Goal: Task Accomplishment & Management: Manage account settings

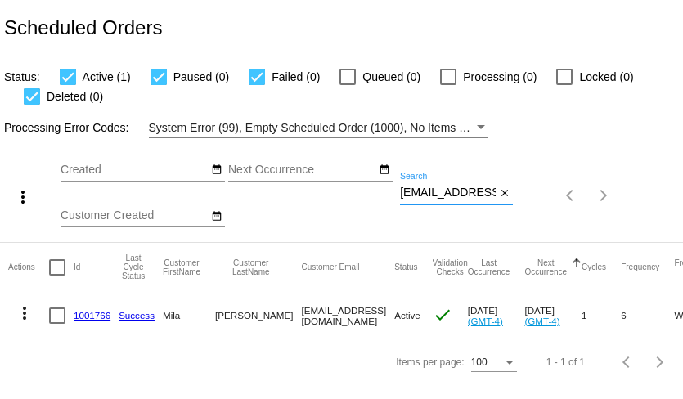
click at [455, 198] on input "milavasko@gmail.com" at bounding box center [448, 193] width 96 height 13
paste input "jdorward45"
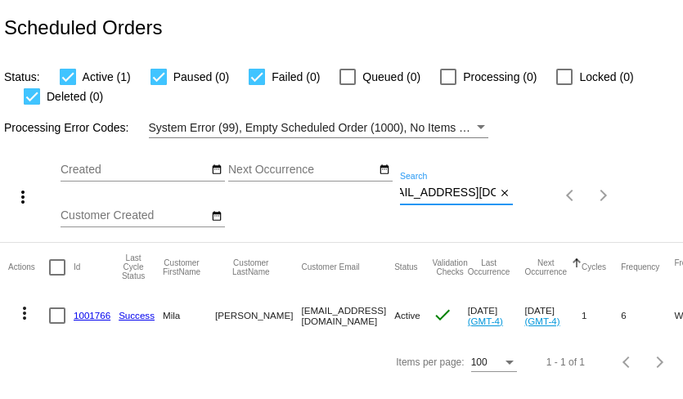
type input "jdorward45@gmail.com"
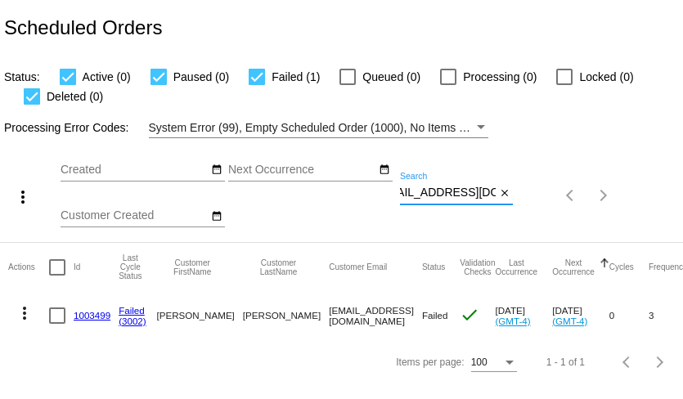
click at [25, 309] on mat-icon "more_vert" at bounding box center [25, 314] width 20 height 20
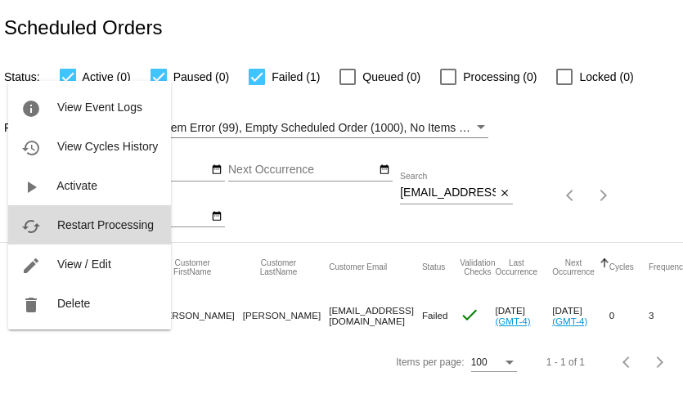
click at [87, 219] on span "Restart Processing" at bounding box center [105, 224] width 97 height 13
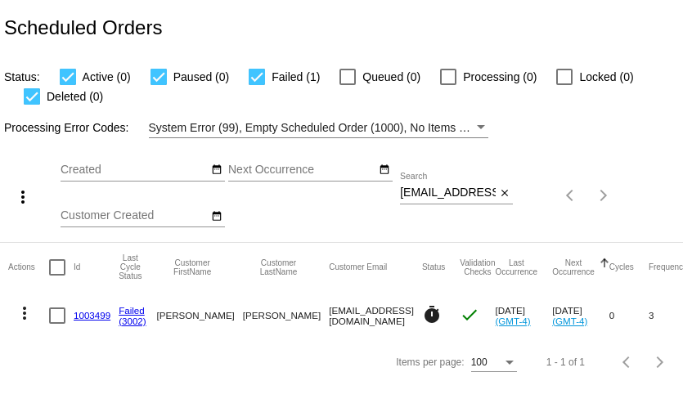
click at [93, 316] on link "1003499" at bounding box center [92, 315] width 37 height 11
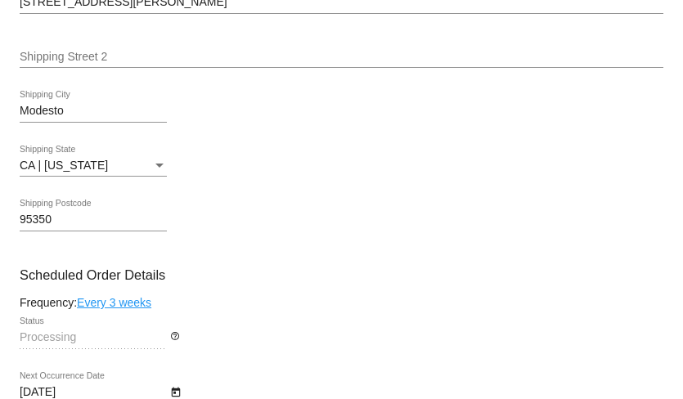
scroll to position [683, 0]
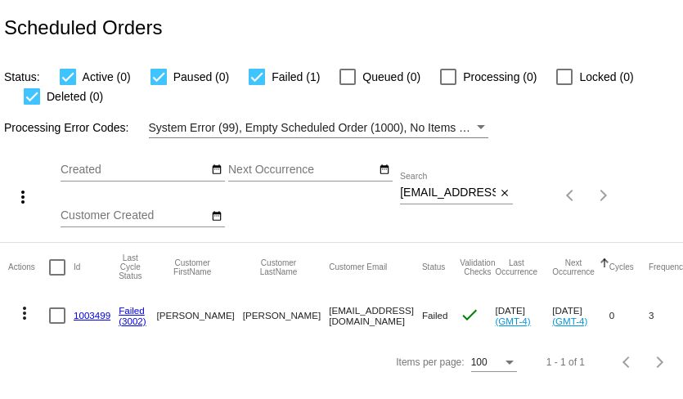
click at [431, 196] on input "[EMAIL_ADDRESS][DOMAIN_NAME]" at bounding box center [448, 193] width 96 height 13
click at [431, 196] on input "jdorward45@gmail.com" at bounding box center [448, 193] width 96 height 13
paste input "shoeex1"
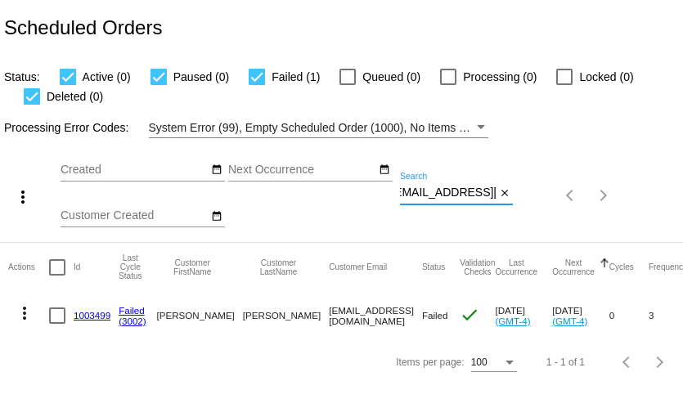
type input "shoeex1@gmail.com"
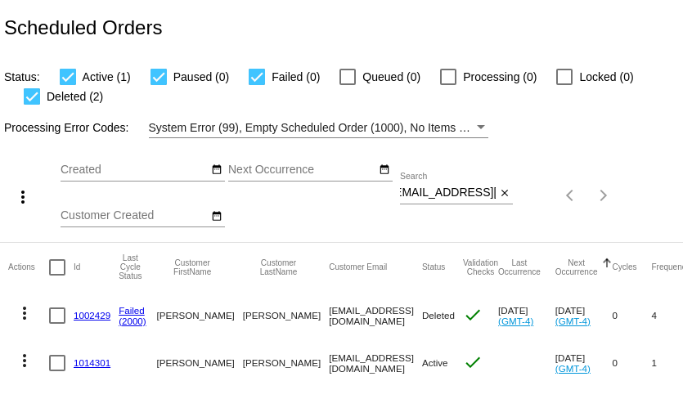
scroll to position [0, 0]
click at [466, 188] on input "shoeex1@gmail.com" at bounding box center [448, 193] width 96 height 13
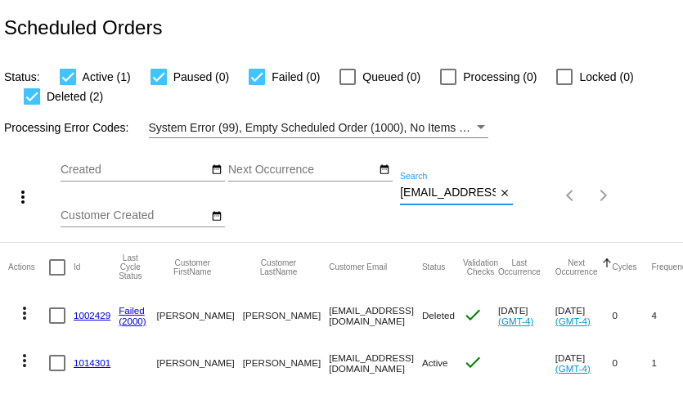
click at [466, 188] on input "shoeex1@gmail.com" at bounding box center [448, 193] width 96 height 13
paste input "amaw_spartan@proton"
type input "amaw_spartan@protonmail.com"
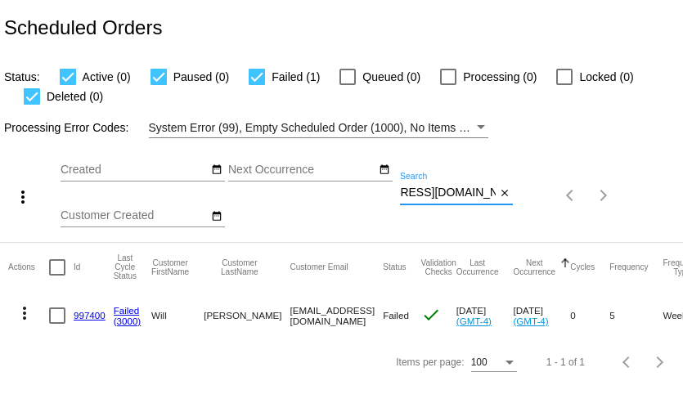
click at [19, 315] on mat-icon "more_vert" at bounding box center [25, 314] width 20 height 20
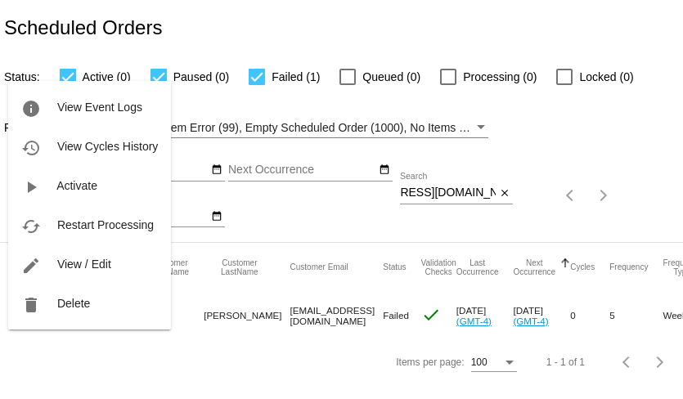
scroll to position [0, 0]
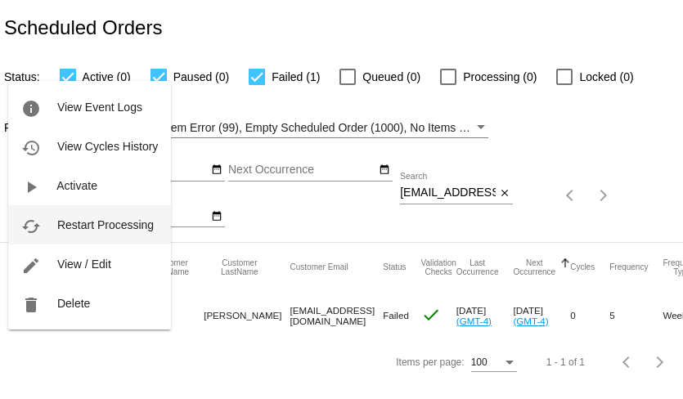
click at [88, 232] on button "cached Restart Processing" at bounding box center [89, 224] width 163 height 39
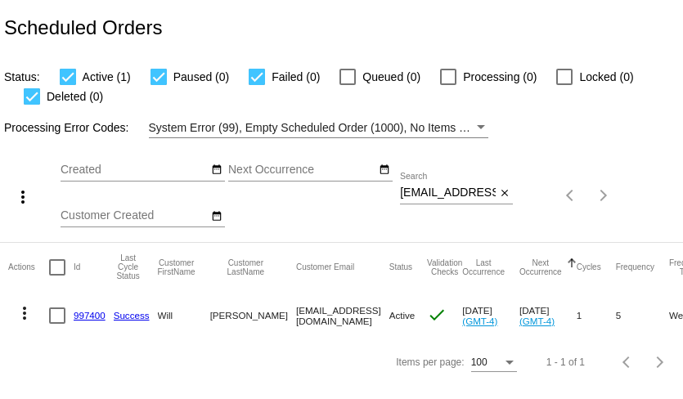
click at [419, 182] on div "[EMAIL_ADDRESS][DOMAIN_NAME] Search" at bounding box center [448, 189] width 96 height 32
click at [419, 184] on div "amaw_spartan@protonmail.com Search" at bounding box center [448, 189] width 96 height 32
click at [423, 192] on input "amaw_spartan@protonmail.com" at bounding box center [448, 193] width 96 height 13
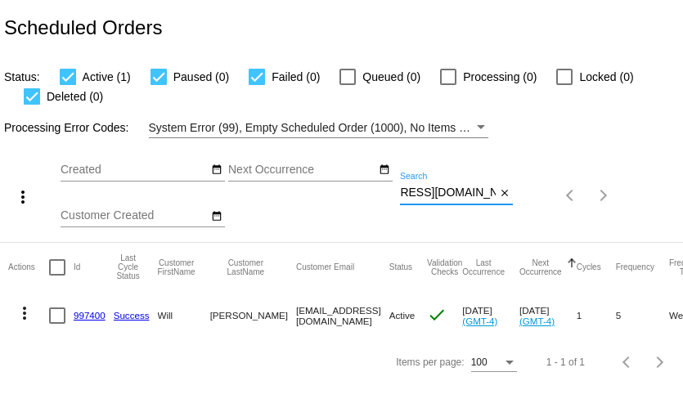
click at [423, 192] on input "amaw_spartan@protonmail.com" at bounding box center [448, 193] width 96 height 13
paste input "marthaannfairchild@g"
type input "marthaannfairchild@gmail.com"
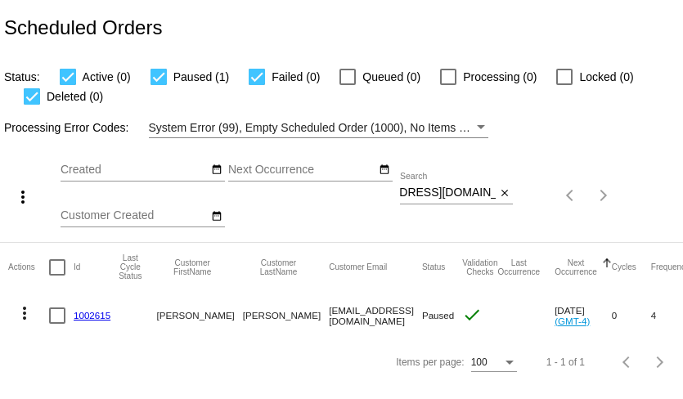
scroll to position [0, 0]
click at [25, 310] on mat-icon "more_vert" at bounding box center [25, 314] width 20 height 20
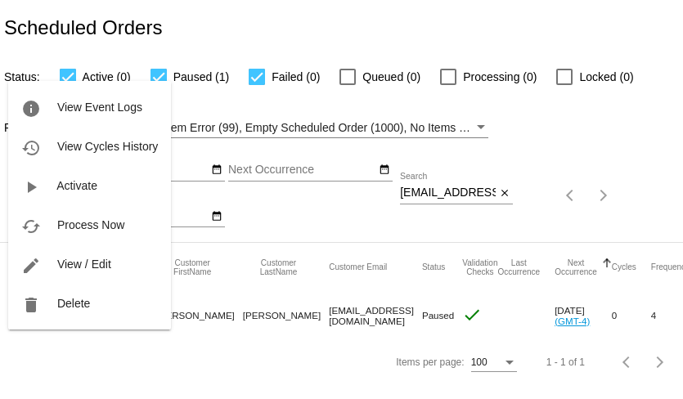
click at [171, 370] on div at bounding box center [341, 199] width 683 height 399
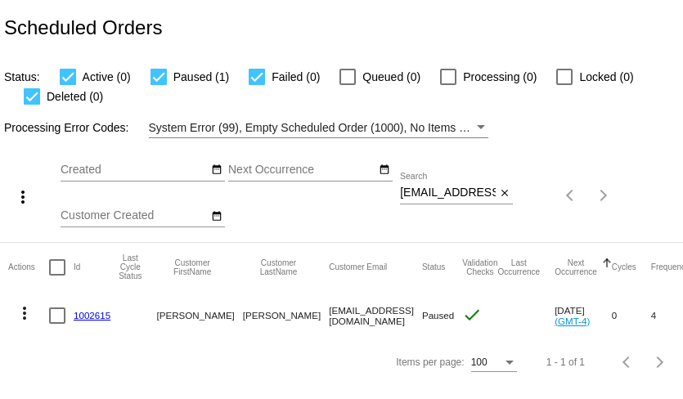
click at [93, 316] on link "1002615" at bounding box center [92, 315] width 37 height 11
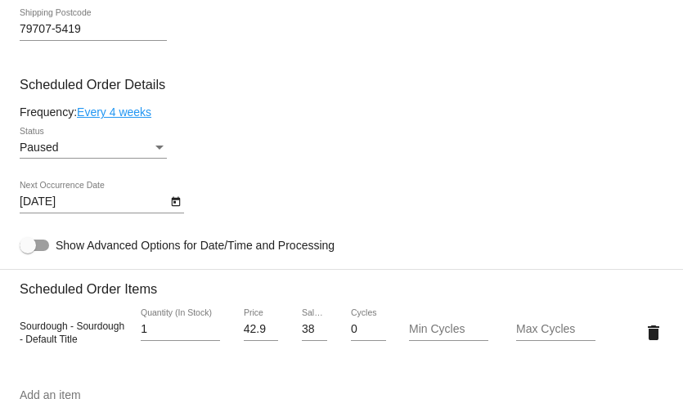
scroll to position [765, 0]
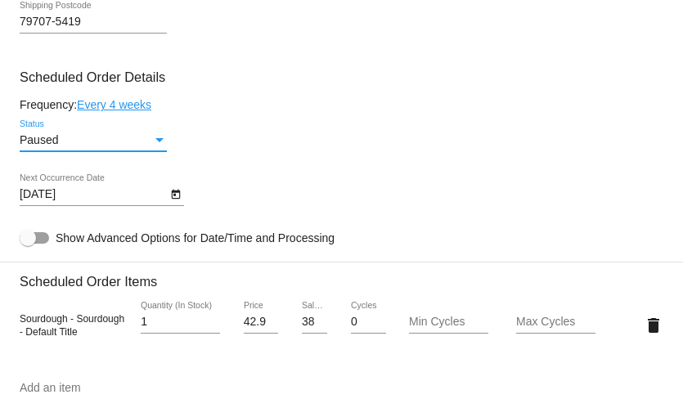
click at [137, 147] on div "Paused" at bounding box center [86, 140] width 133 height 13
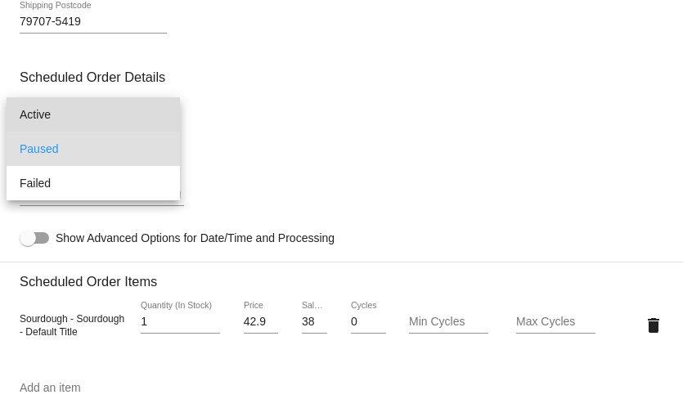
click at [135, 112] on span "Active" at bounding box center [93, 114] width 147 height 34
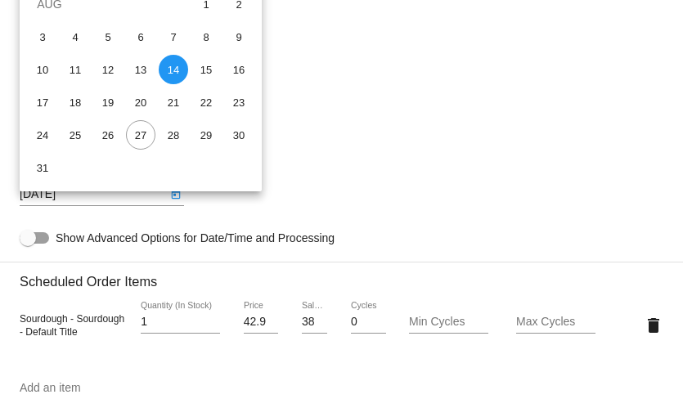
click at [142, 206] on body "arrow_back Scheduled Order #1002615 Active more_vert Validation Checks check Pa…" at bounding box center [341, 199] width 683 height 399
click at [382, 105] on div at bounding box center [341, 199] width 683 height 399
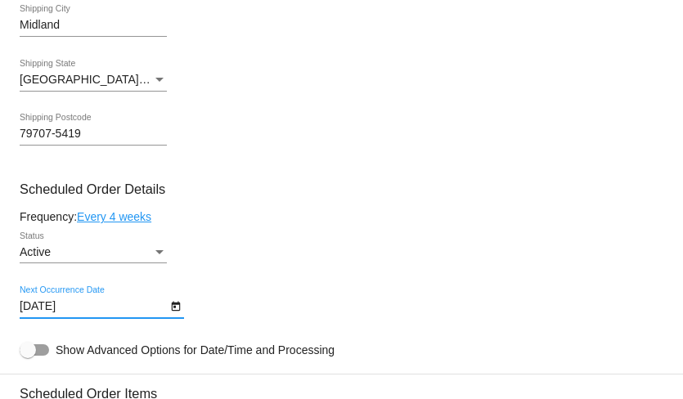
scroll to position [652, 0]
click at [176, 313] on icon "Open calendar" at bounding box center [175, 308] width 9 height 10
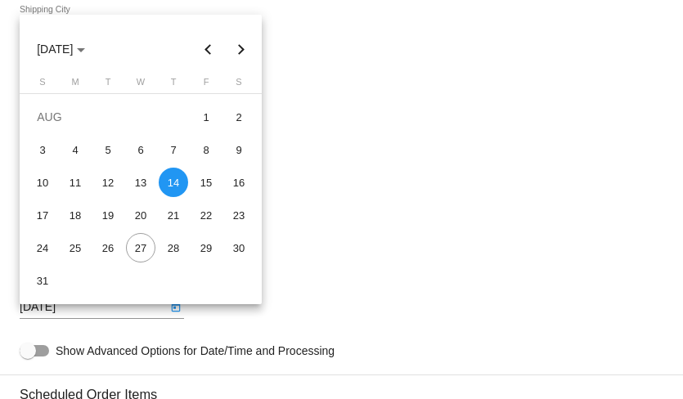
click at [242, 51] on button "Next month" at bounding box center [241, 49] width 33 height 33
click at [146, 250] on div "24" at bounding box center [140, 247] width 29 height 29
type input "9/24/2025"
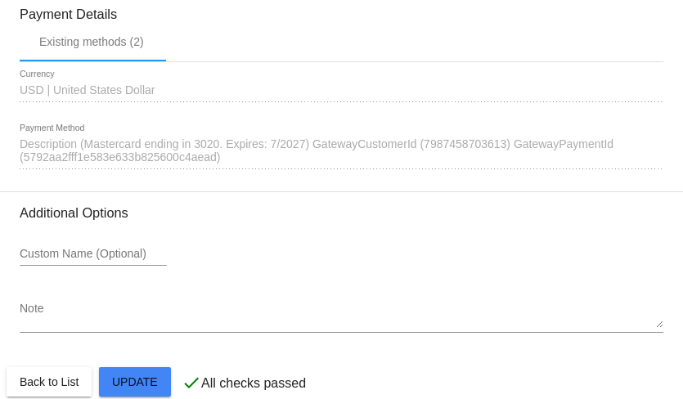
scroll to position [1497, 0]
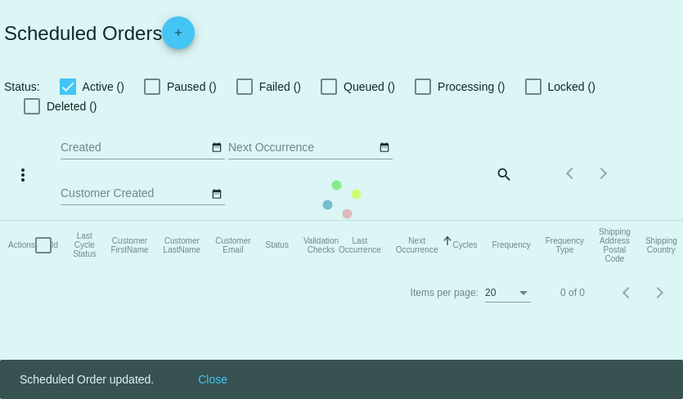
checkbox input "true"
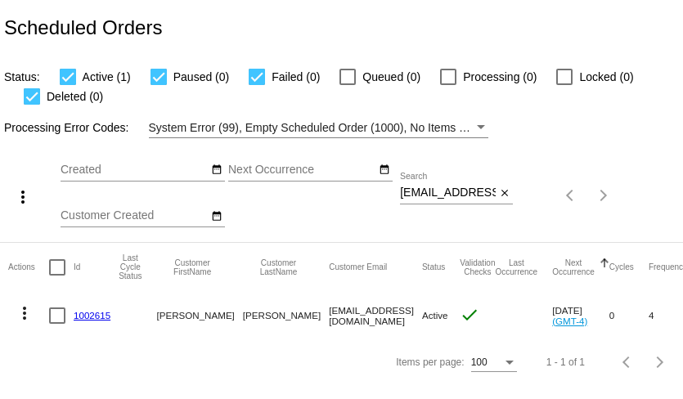
click at [452, 193] on input "marthaannfairchild@gmail.com" at bounding box center [448, 193] width 96 height 13
paste input "helpinghand3641"
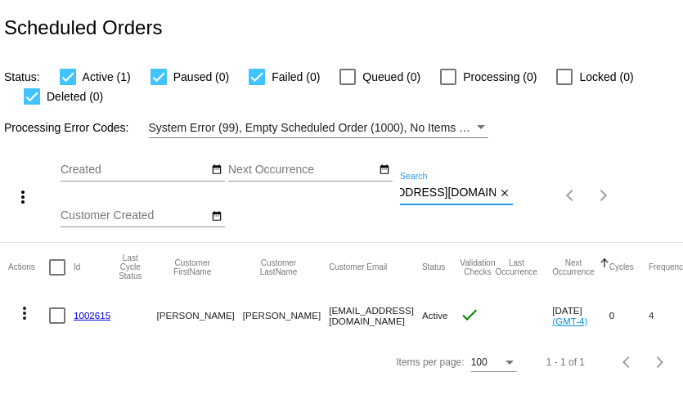
type input "helpinghand3641@gmail.com"
click at [466, 196] on input "[EMAIL_ADDRESS][DOMAIN_NAME]" at bounding box center [448, 193] width 96 height 13
click at [466, 196] on input "helpinghand3641@gmail.com" at bounding box center [448, 193] width 96 height 13
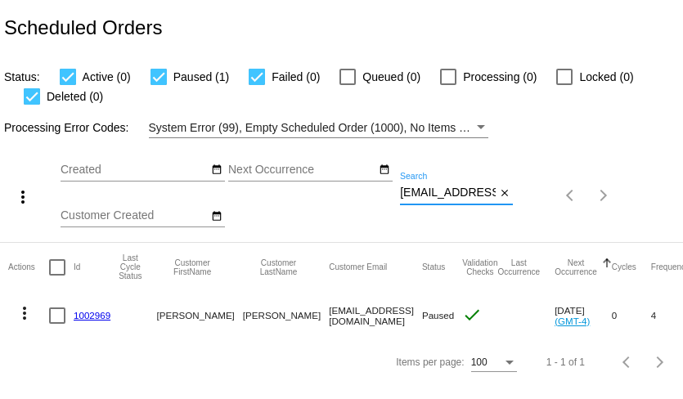
paste input "[EMAIL_ADDRESS][DOMAIN_NAME]"
type input "[EMAIL_ADDRESS][DOMAIN_NAME]"
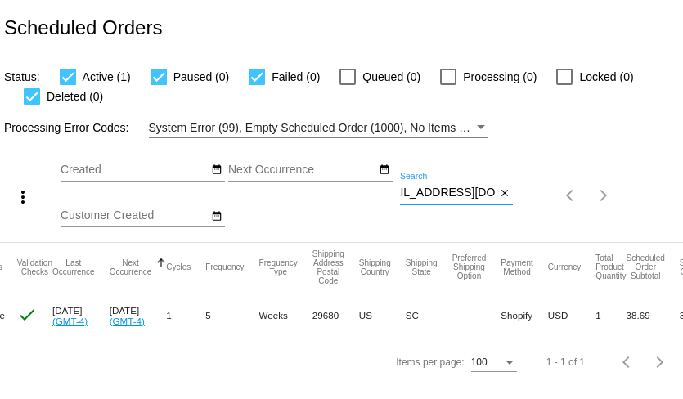
scroll to position [0, 484]
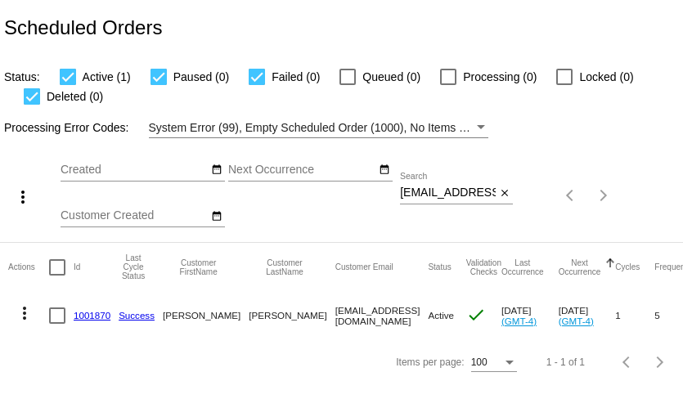
click at [448, 196] on input "[EMAIL_ADDRESS][DOMAIN_NAME]" at bounding box center [448, 193] width 96 height 13
click at [448, 196] on input "zimmerek17@proton.me" at bounding box center [448, 193] width 96 height 13
paste input "lindswartos@yahoo.com"
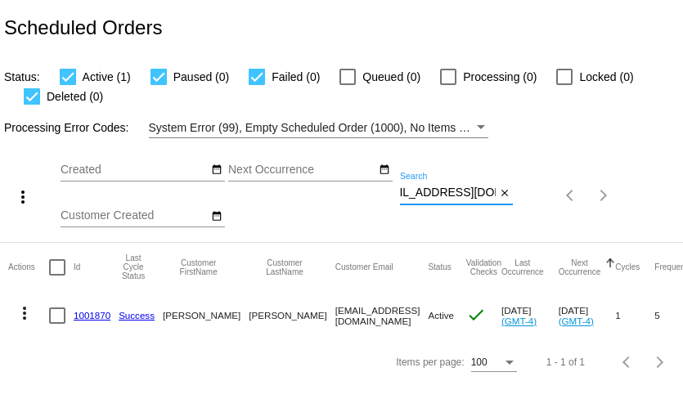
type input "lindswartos@yahoo.com"
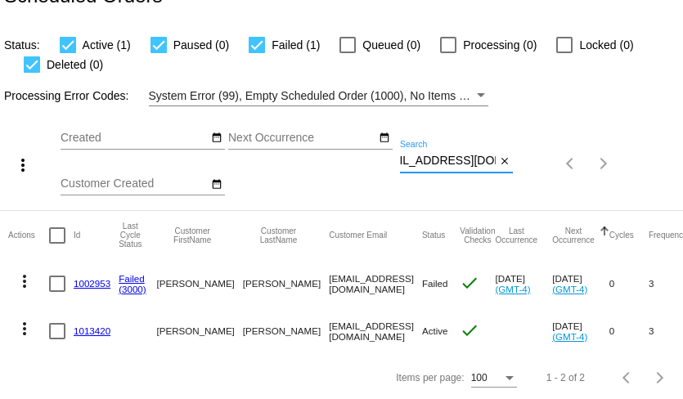
scroll to position [34, 0]
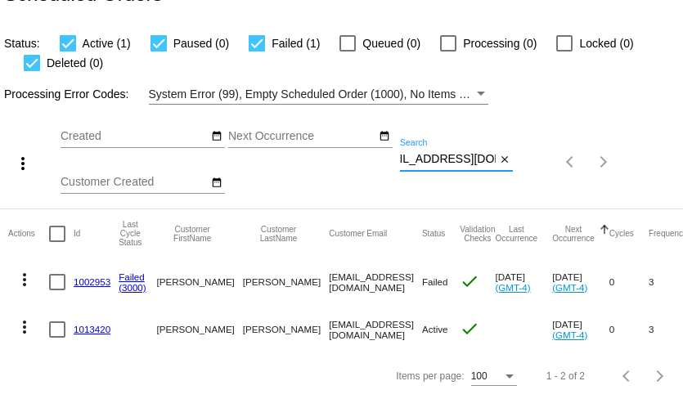
click at [21, 277] on mat-icon "more_vert" at bounding box center [25, 280] width 20 height 20
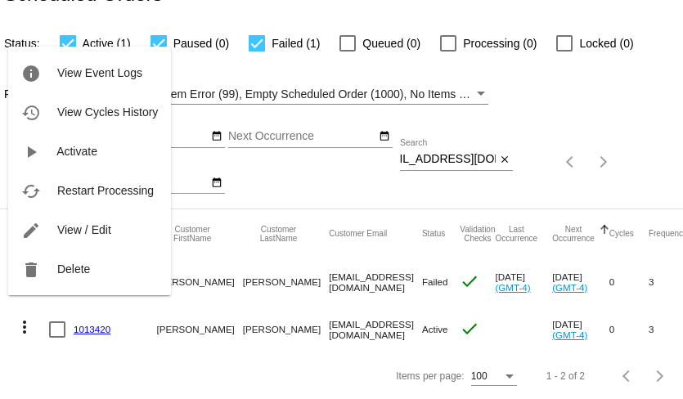
scroll to position [0, 0]
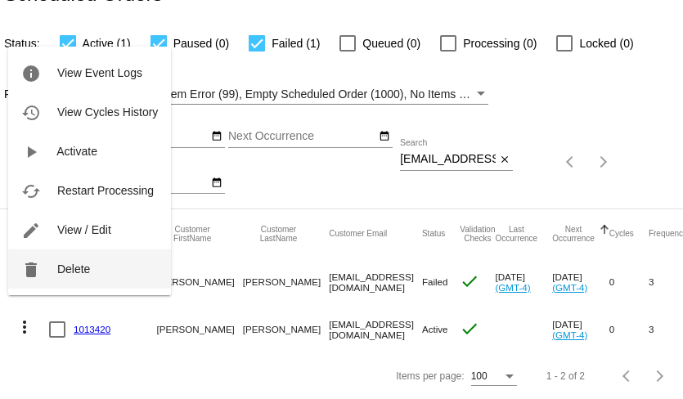
click at [56, 273] on button "delete Delete" at bounding box center [89, 269] width 163 height 39
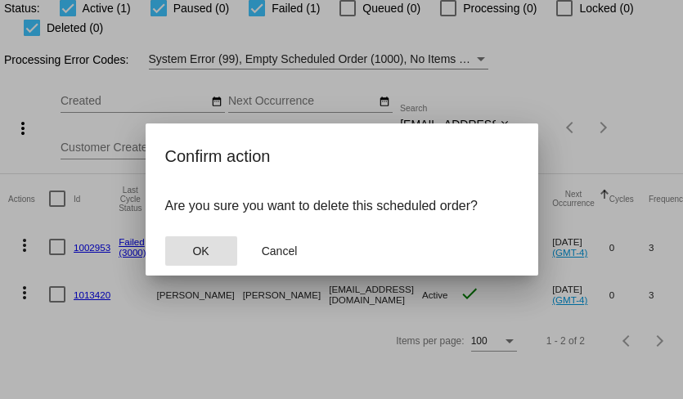
click at [208, 249] on span "OK" at bounding box center [200, 251] width 16 height 13
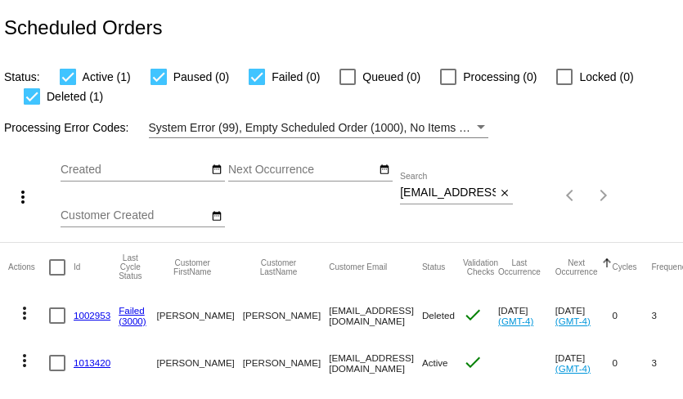
click at [437, 194] on input "lindswartos@yahoo.com" at bounding box center [448, 193] width 96 height 13
paste input "101beachrentals@gmail"
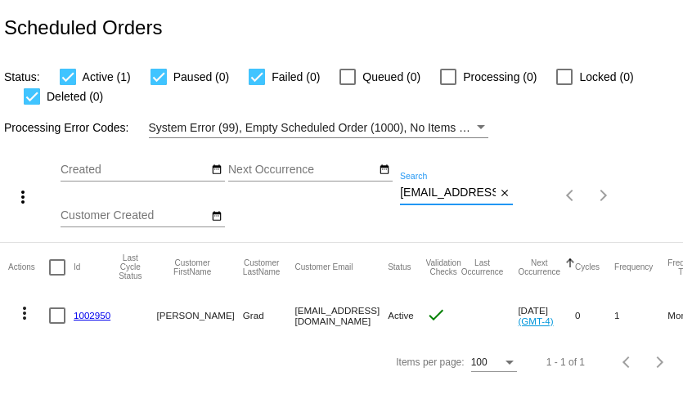
click at [448, 191] on input "101beachrentals@gmail.com" at bounding box center [448, 193] width 96 height 13
paste input "bridgettesegraves@yahoo"
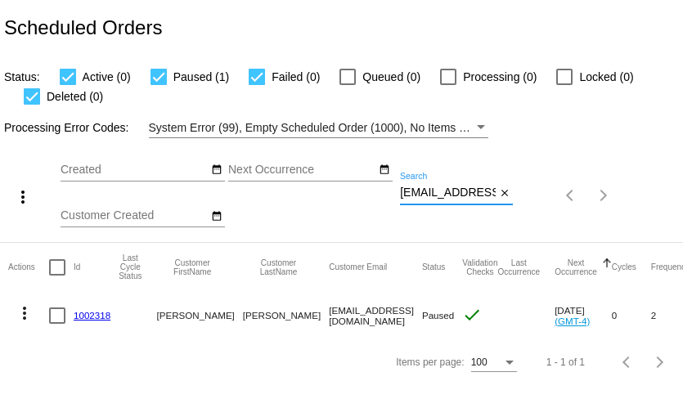
click at [434, 193] on input "bridgettesegraves@yahoo.com" at bounding box center [448, 193] width 96 height 13
paste input "minnirakesh@gmail"
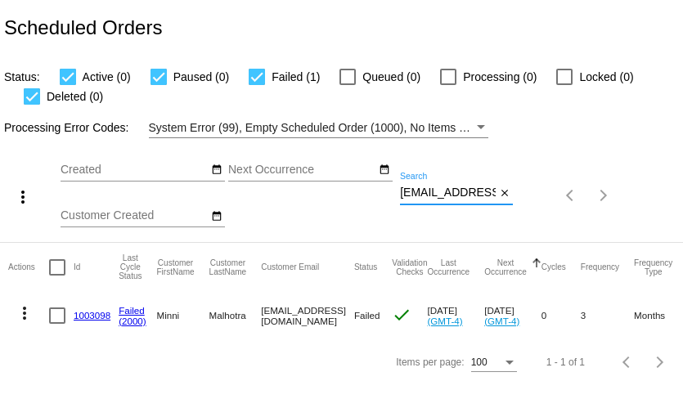
click at [436, 196] on input "minnirakesh@gmail.com" at bounding box center [448, 193] width 96 height 13
paste input "cchangen@comcast.net"
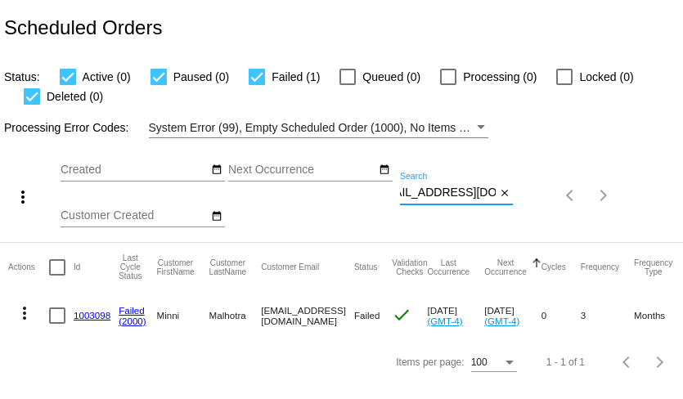
type input "cchangen@comcast.net"
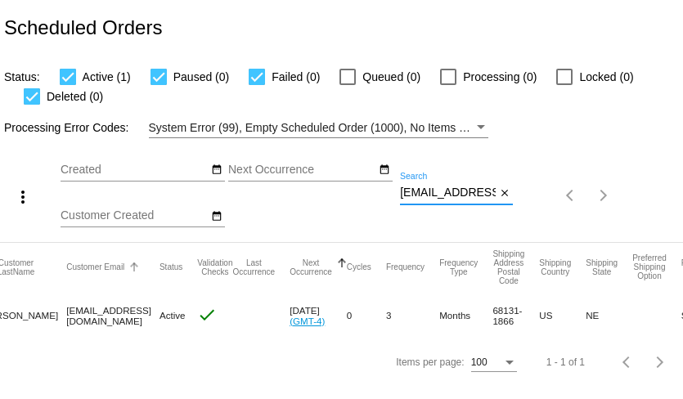
scroll to position [0, 0]
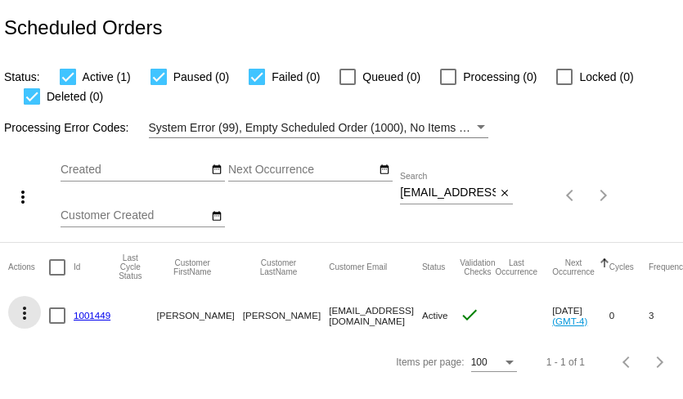
click at [25, 317] on mat-icon "more_vert" at bounding box center [25, 314] width 20 height 20
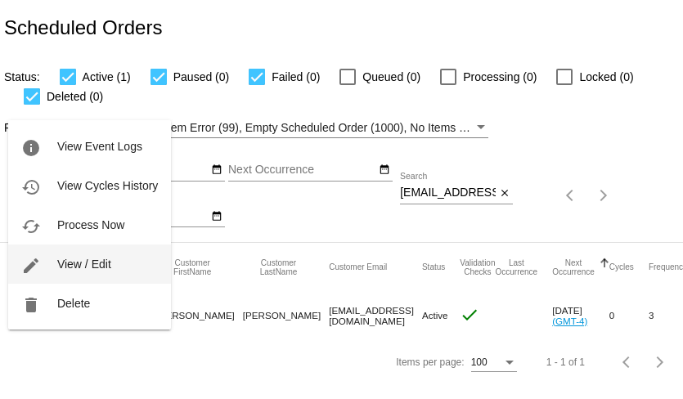
click at [72, 266] on span "View / Edit" at bounding box center [84, 264] width 54 height 13
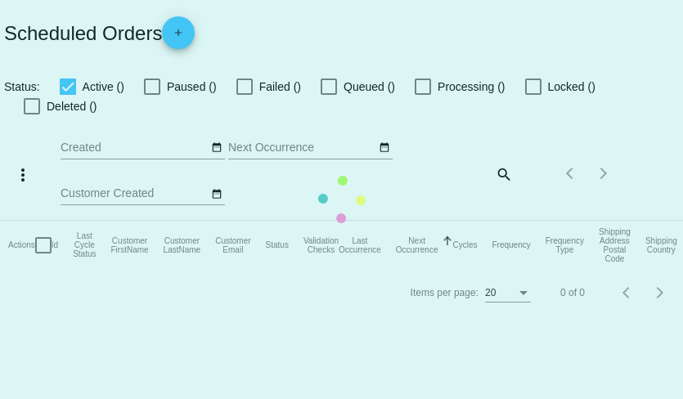
checkbox input "true"
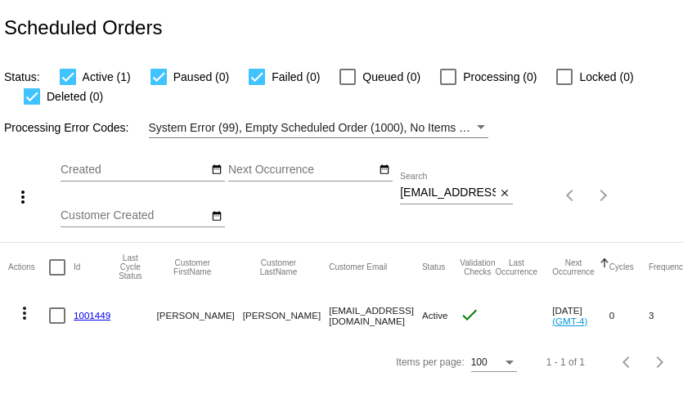
click at [468, 196] on input "cchangen@comcast.net" at bounding box center [448, 193] width 96 height 13
paste input "ullakim"
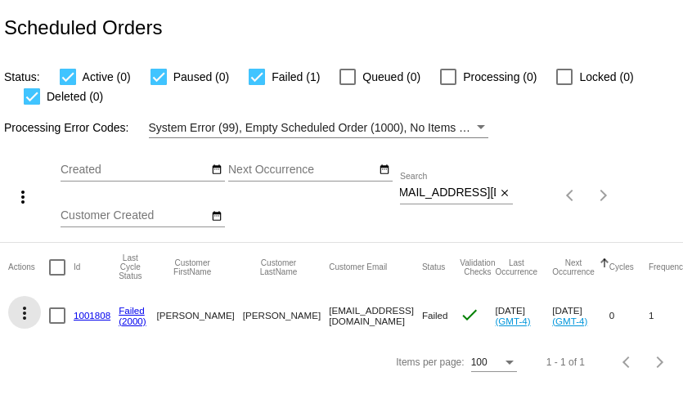
click at [21, 312] on mat-icon "more_vert" at bounding box center [25, 314] width 20 height 20
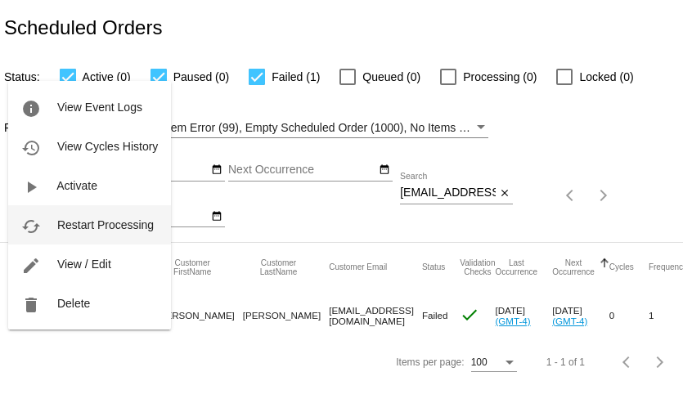
click at [78, 231] on span "Restart Processing" at bounding box center [105, 224] width 97 height 13
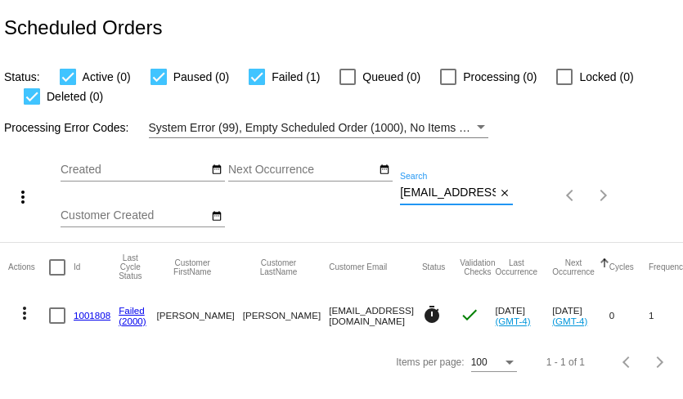
click at [420, 194] on input "ullakim@comcast.net" at bounding box center [448, 193] width 96 height 13
paste input "crvallino@gmail.com"
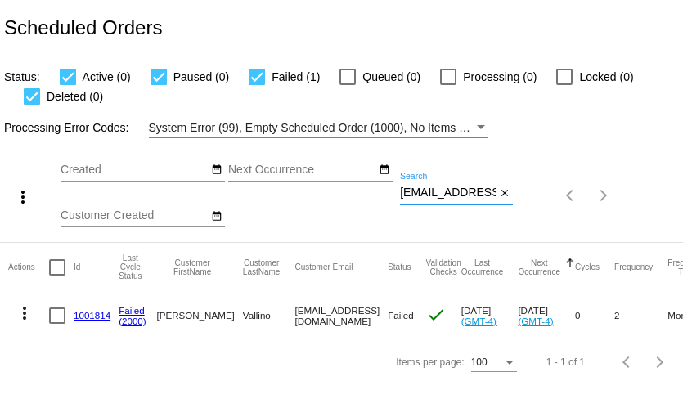
click at [454, 199] on input "crvallino@gmail.com" at bounding box center [448, 193] width 96 height 13
paste input "kzilkie"
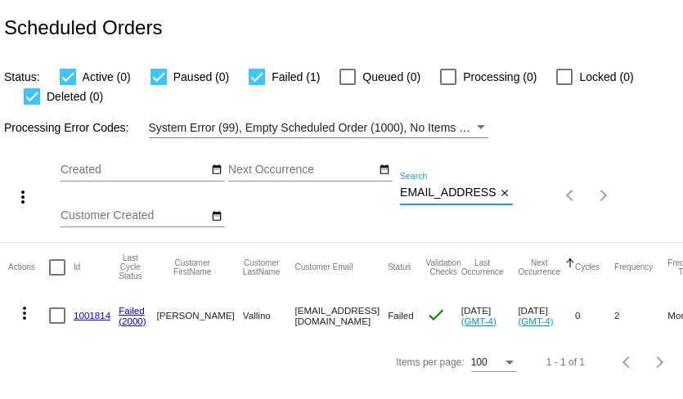
type input "ckzilkie@gmail.com"
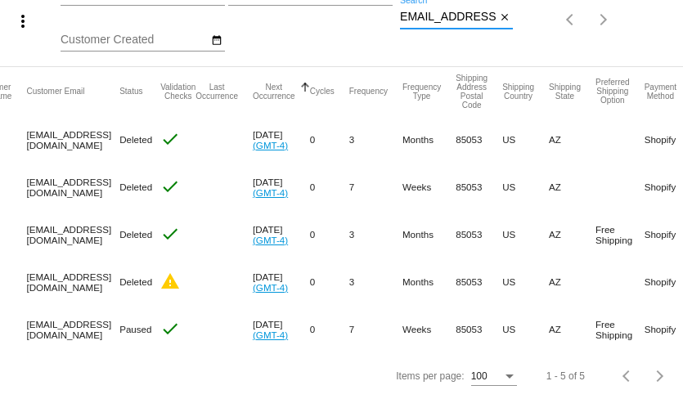
scroll to position [0, 0]
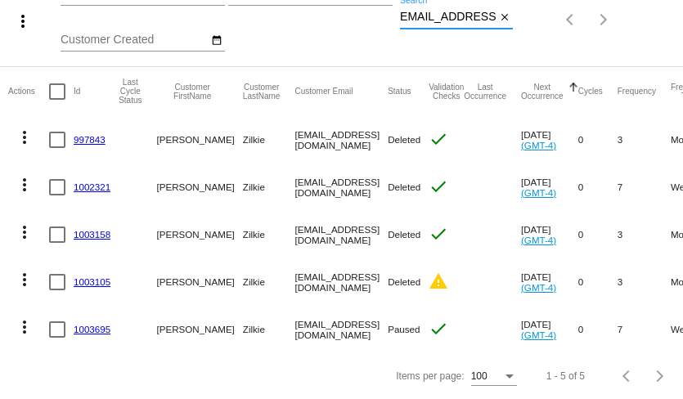
click at [24, 329] on mat-icon "more_vert" at bounding box center [25, 327] width 20 height 20
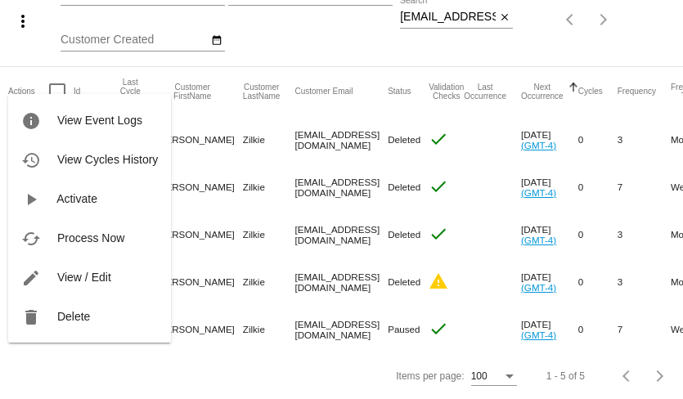
click at [36, 349] on div at bounding box center [341, 199] width 683 height 399
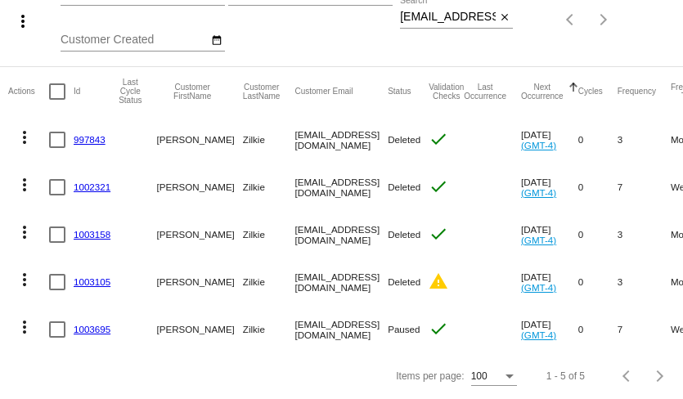
click at [88, 331] on link "1003695" at bounding box center [92, 329] width 37 height 11
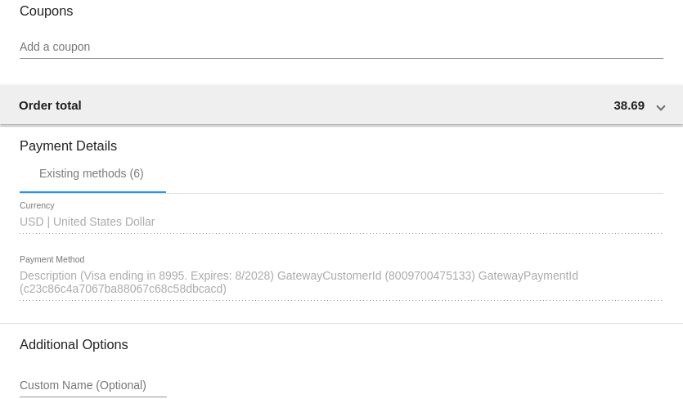
scroll to position [1419, 0]
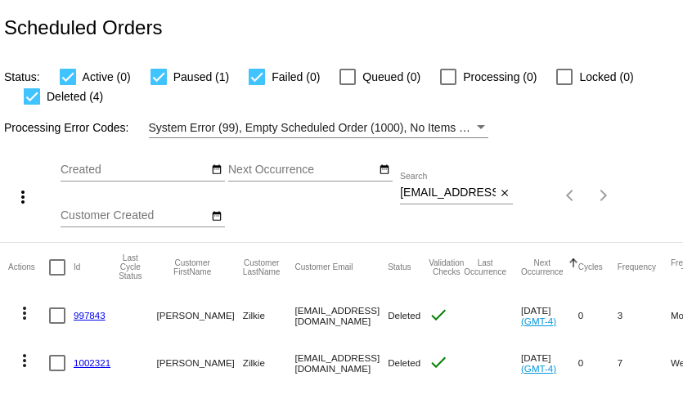
scroll to position [177, 0]
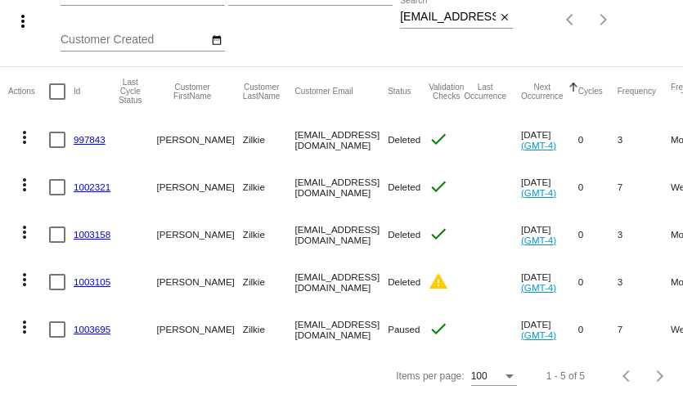
click at [427, 18] on input "ckzilkie@gmail.com" at bounding box center [448, 17] width 96 height 13
paste input "pamyost"
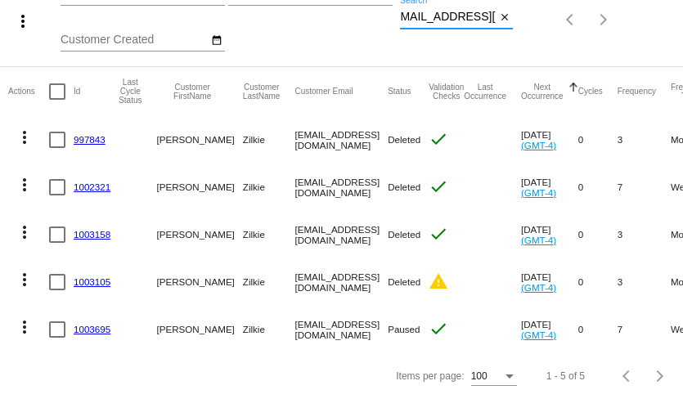
type input "pamyost@gmail.com"
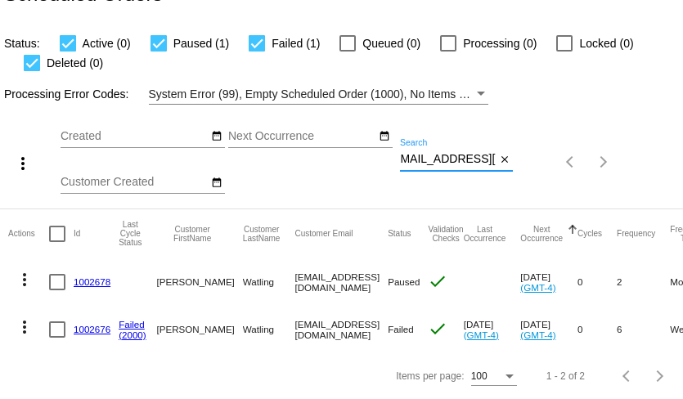
scroll to position [0, 0]
click at [97, 281] on link "1002678" at bounding box center [92, 282] width 37 height 11
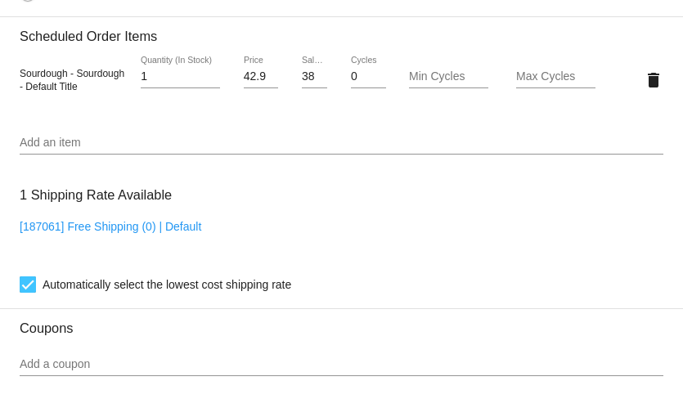
scroll to position [1013, 0]
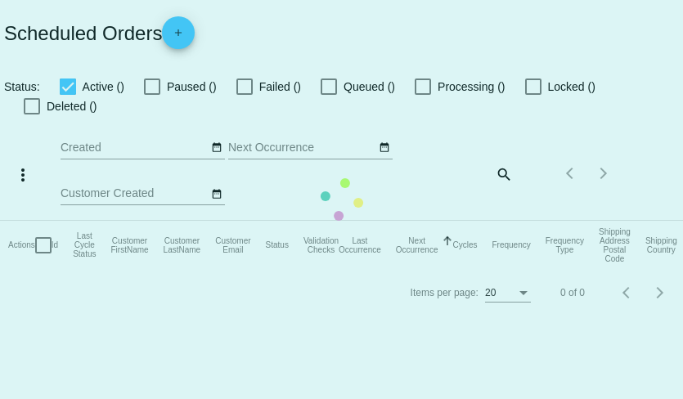
checkbox input "true"
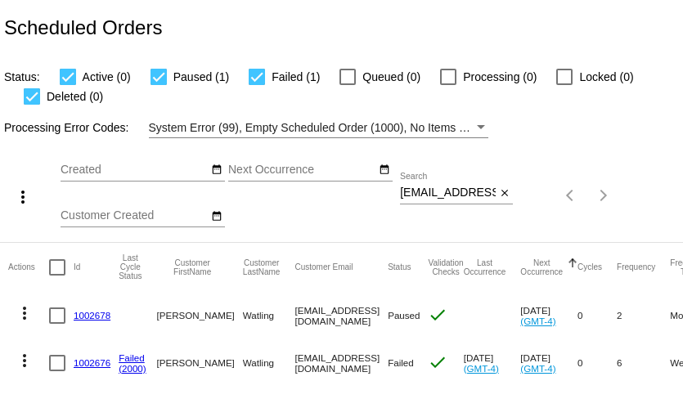
click at [88, 360] on link "1002676" at bounding box center [92, 363] width 37 height 11
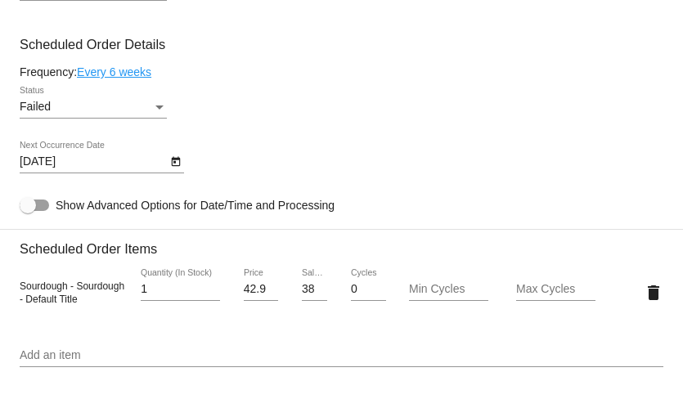
scroll to position [979, 0]
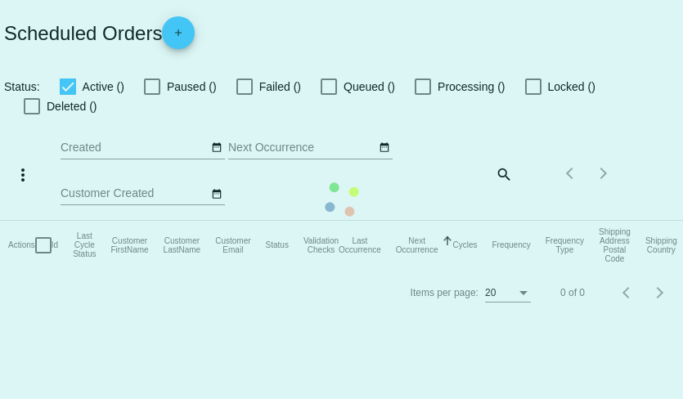
checkbox input "true"
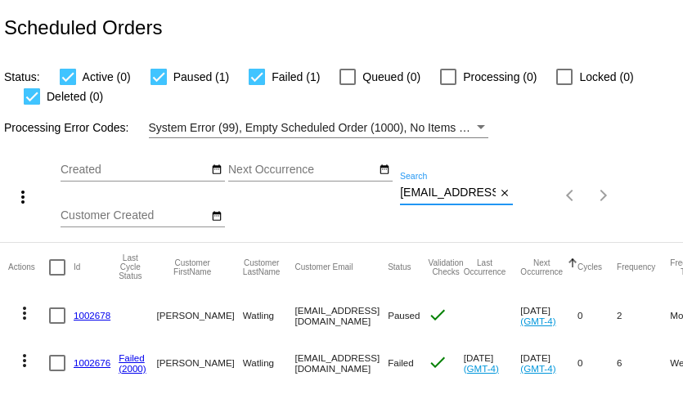
click at [434, 194] on input "pamyost@gmail.com" at bounding box center [448, 193] width 96 height 13
paste input "aurrynfenix"
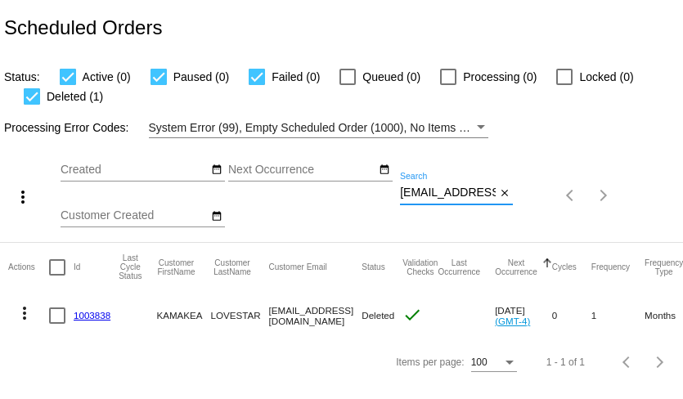
click at [25, 315] on mat-icon "more_vert" at bounding box center [25, 314] width 20 height 20
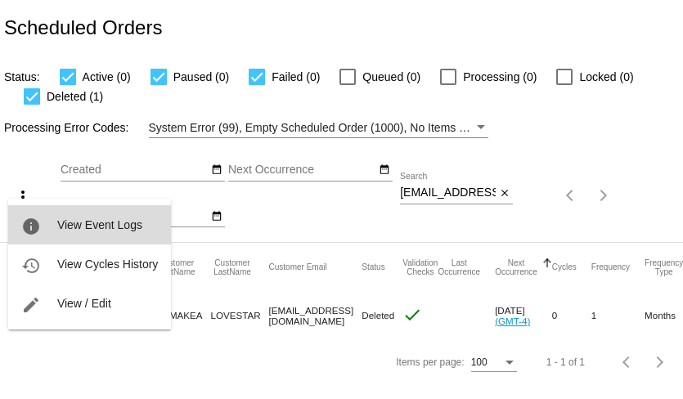
click at [49, 218] on button "info View Event Logs" at bounding box center [89, 224] width 163 height 39
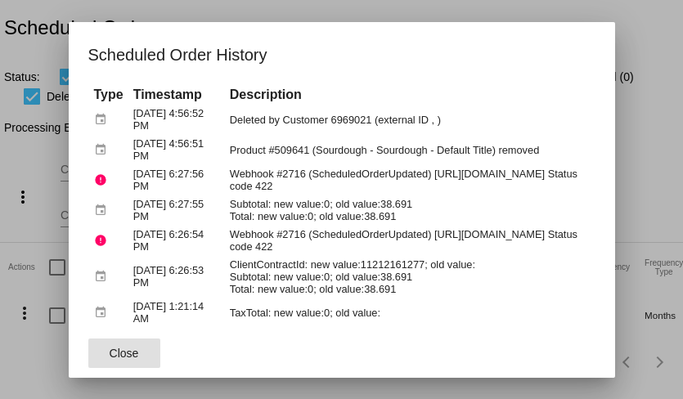
click at [125, 358] on span "Close" at bounding box center [124, 353] width 29 height 13
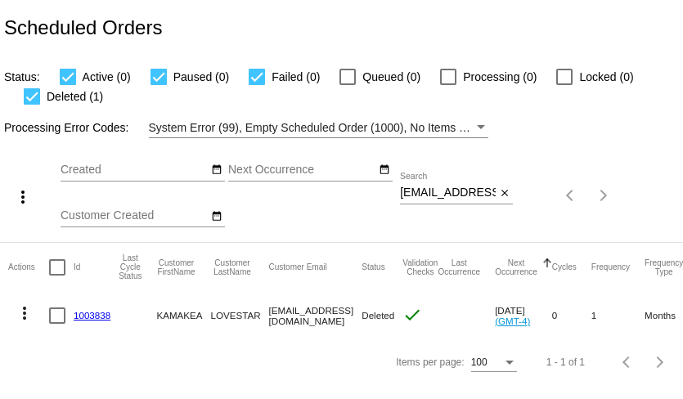
click at [427, 195] on input "aurrynfenix@gmail.com" at bounding box center [448, 193] width 96 height 13
paste input "justinescc@icloud"
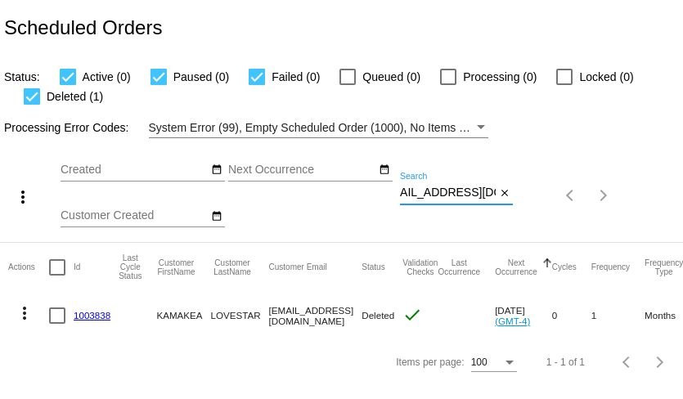
type input "justinescc@icloud.com"
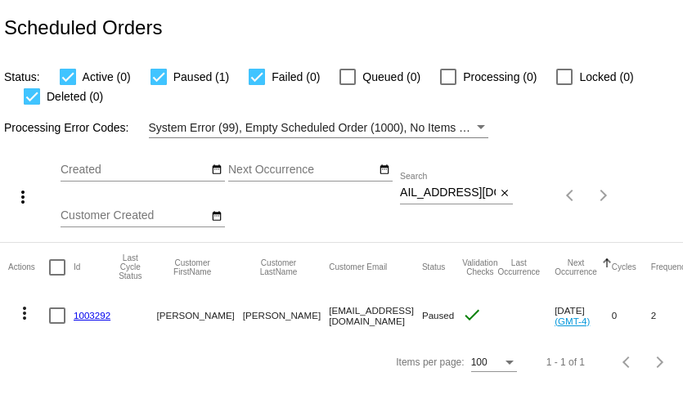
click at [105, 319] on link "1003292" at bounding box center [92, 315] width 37 height 11
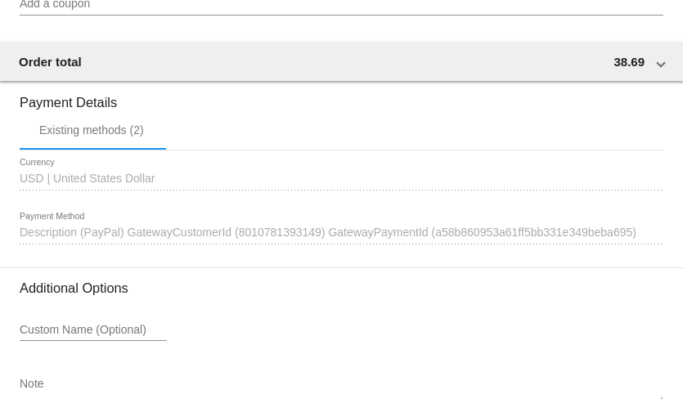
scroll to position [1374, 0]
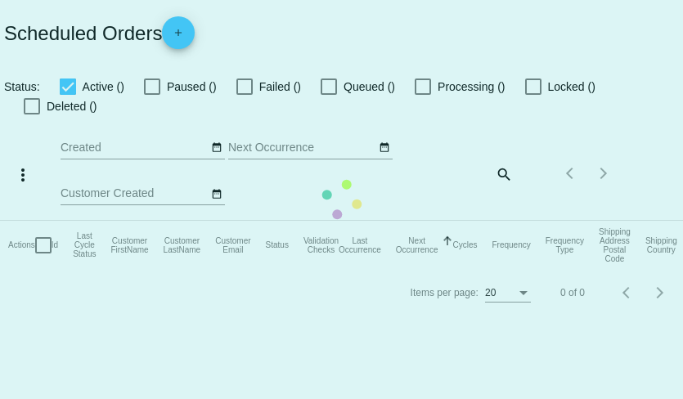
checkbox input "true"
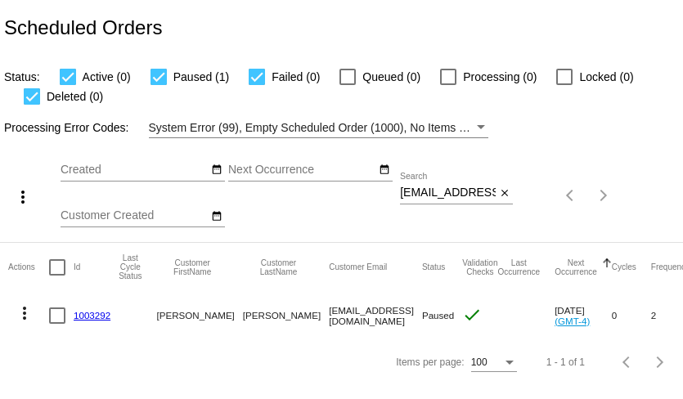
click at [460, 199] on input "justinescc@icloud.com" at bounding box center [448, 193] width 96 height 13
paste input "barbarawinckler@gmail"
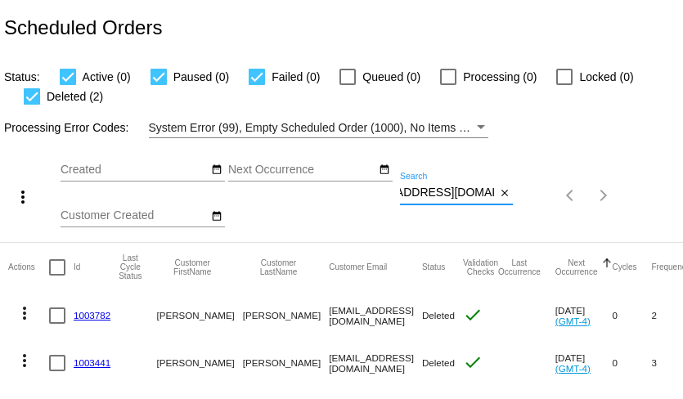
scroll to position [34, 0]
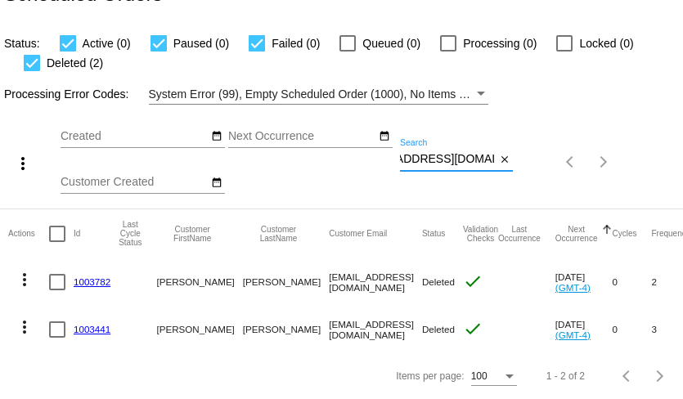
type input "barbarawinckler@gmail.com"
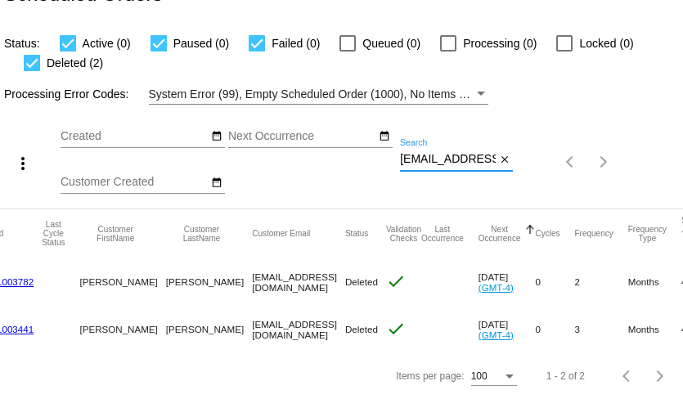
scroll to position [0, 0]
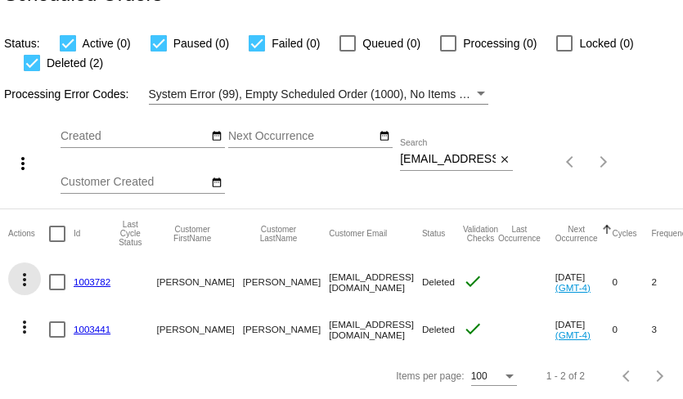
click at [29, 281] on mat-icon "more_vert" at bounding box center [25, 280] width 20 height 20
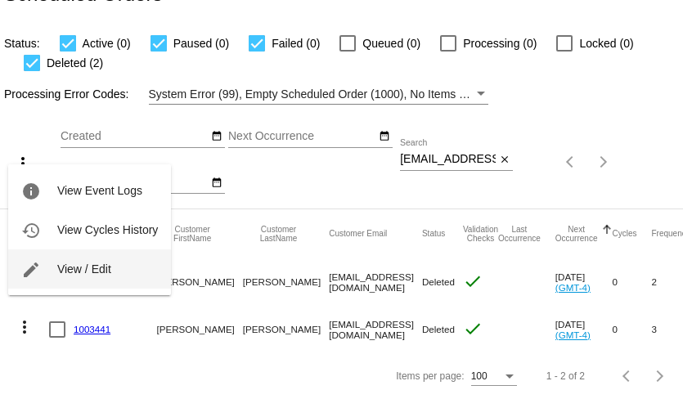
click at [73, 281] on button "edit View / Edit" at bounding box center [89, 269] width 163 height 39
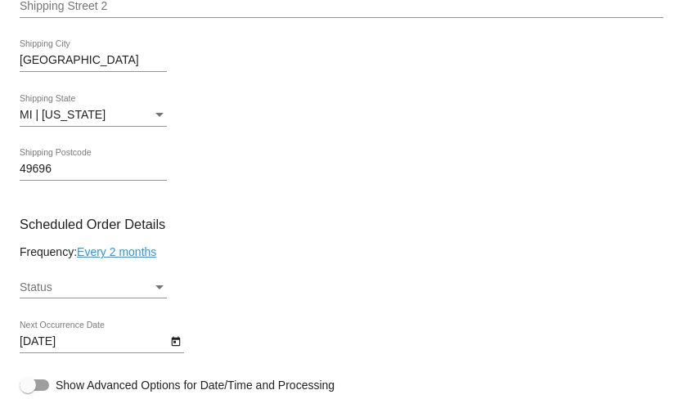
scroll to position [622, 0]
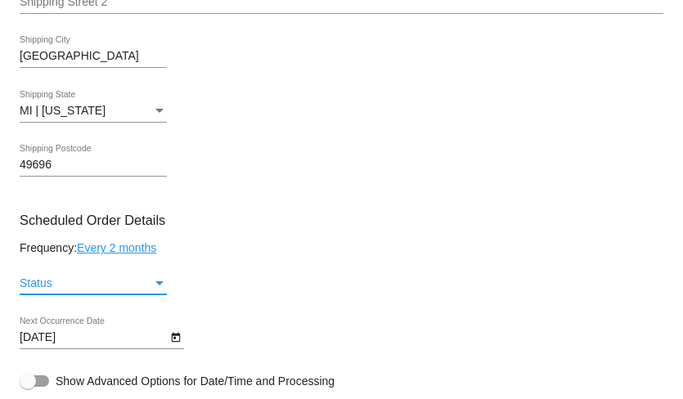
click at [114, 290] on div "Status" at bounding box center [86, 283] width 133 height 13
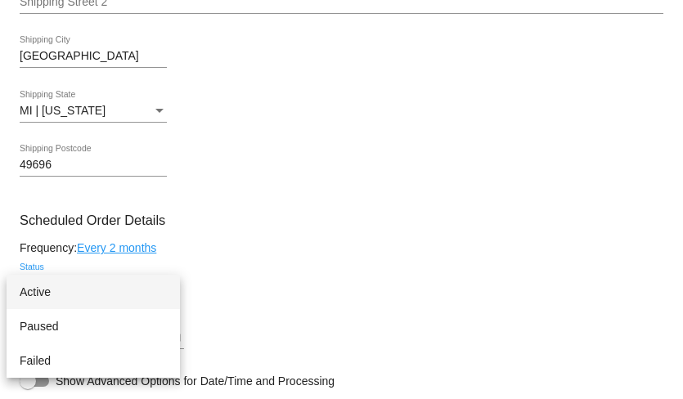
click at [114, 290] on span "Active" at bounding box center [93, 292] width 147 height 34
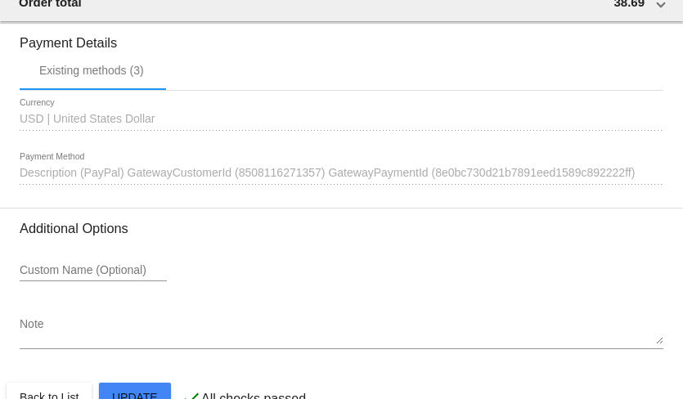
scroll to position [1484, 0]
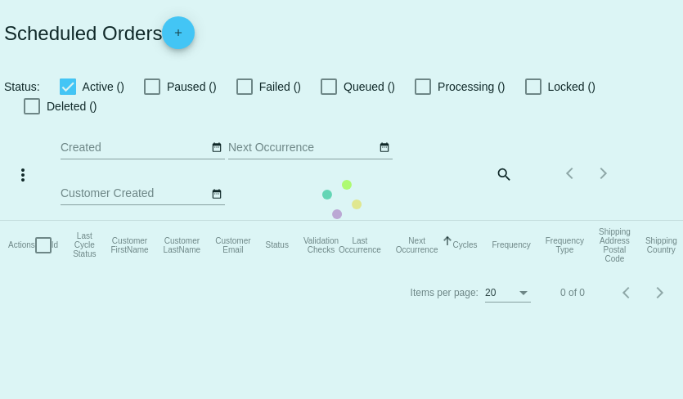
checkbox input "true"
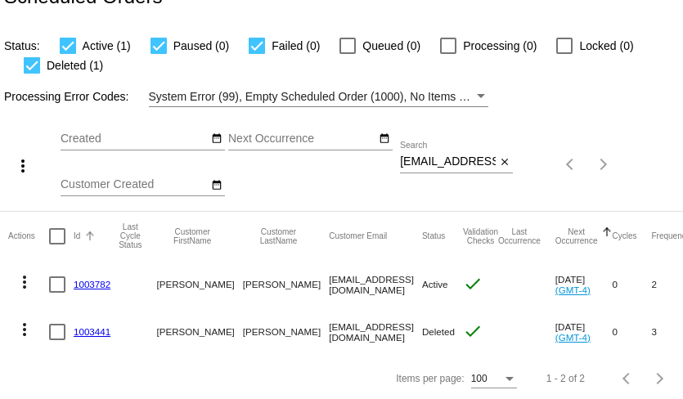
scroll to position [34, 0]
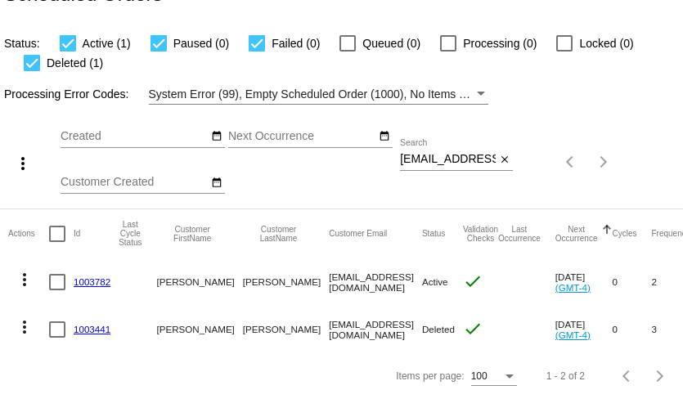
click at [436, 157] on input "barbarawinckler@gmail.com" at bounding box center [448, 159] width 96 height 13
paste input "Noarkcordle@ao"
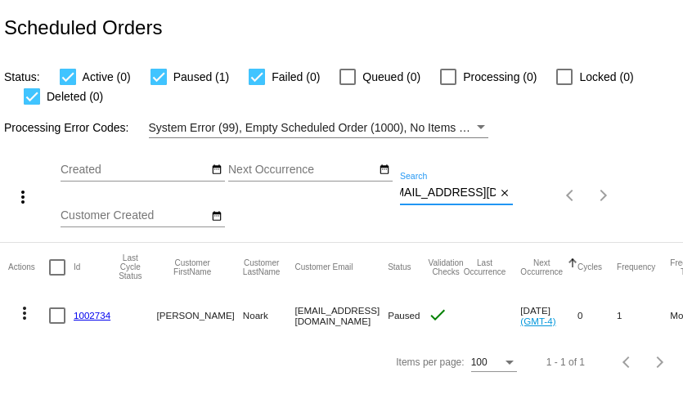
scroll to position [0, 0]
click at [26, 313] on mat-icon "more_vert" at bounding box center [25, 314] width 20 height 20
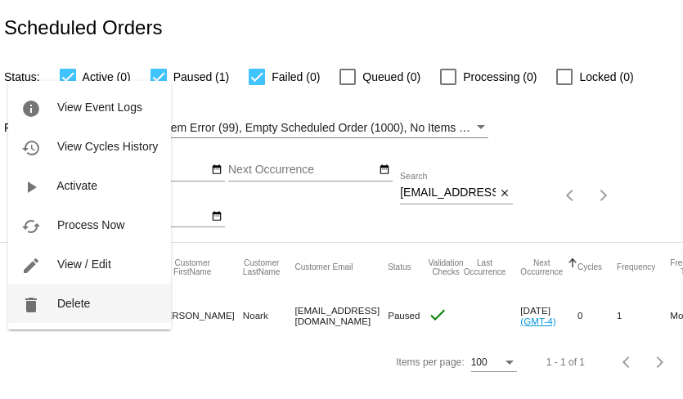
click at [57, 308] on span "Delete" at bounding box center [73, 303] width 33 height 13
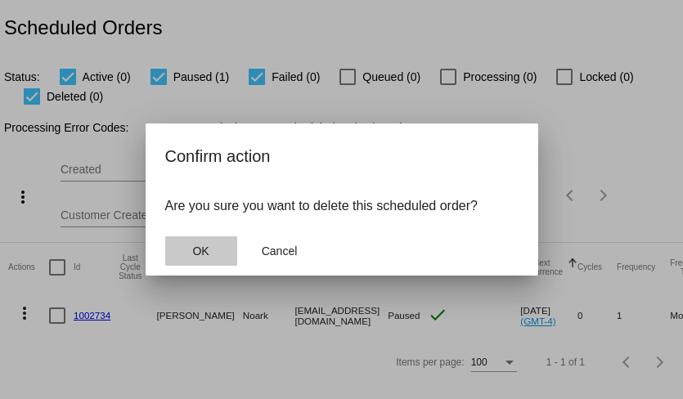
click at [212, 244] on button "OK" at bounding box center [201, 250] width 72 height 29
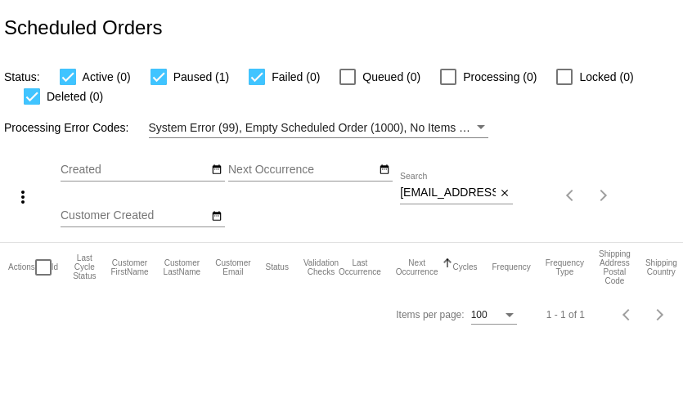
click at [423, 198] on input "Noarkcordle@aol.com" at bounding box center [448, 193] width 96 height 13
paste input "lavenderrose109@yahoo"
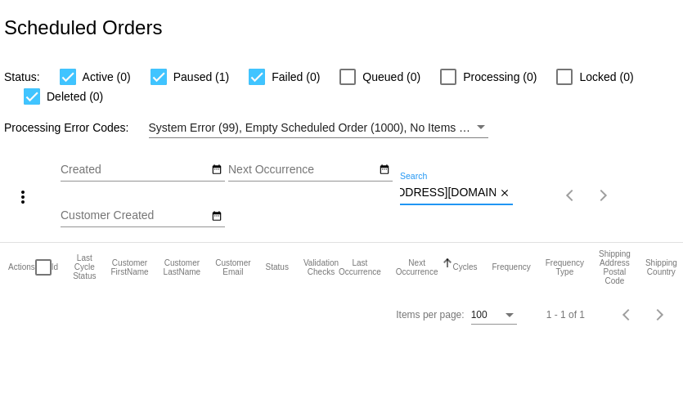
type input "lavenderrose109@yahoo.com"
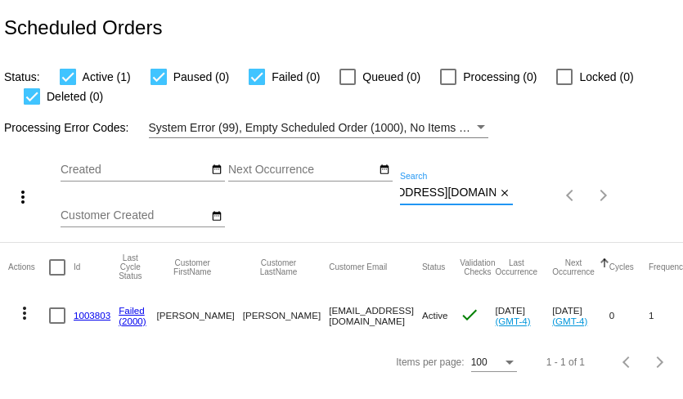
scroll to position [0, 0]
click at [95, 317] on link "1003803" at bounding box center [92, 315] width 37 height 11
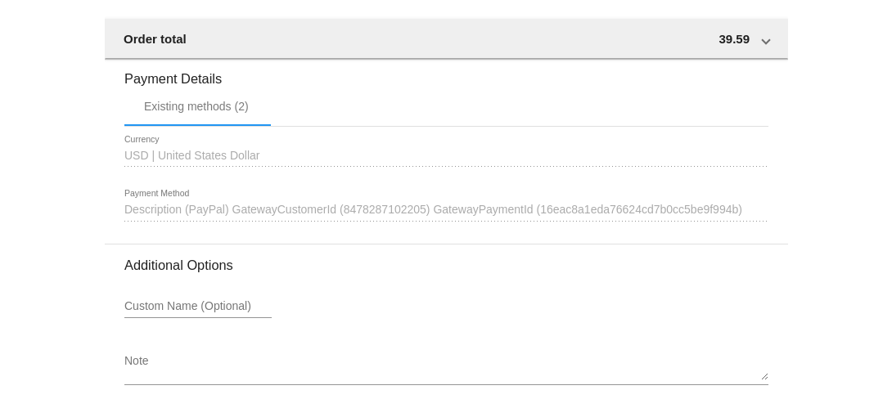
scroll to position [1579, 0]
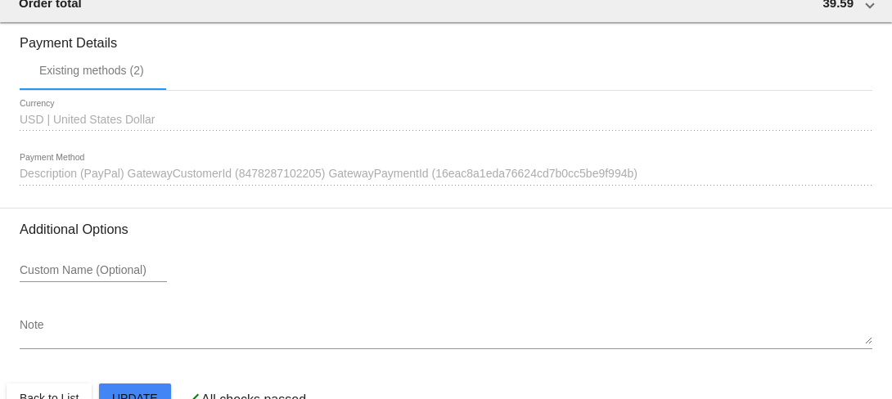
click at [682, 186] on div "1642753 Description (PayPal) GatewayCustomerId (8478287102205) GatewayPaymentId…" at bounding box center [446, 170] width 853 height 32
click at [553, 180] on span "Description (PayPal) GatewayCustomerId (8478287102205) GatewayPaymentId (16eac8…" at bounding box center [329, 173] width 618 height 13
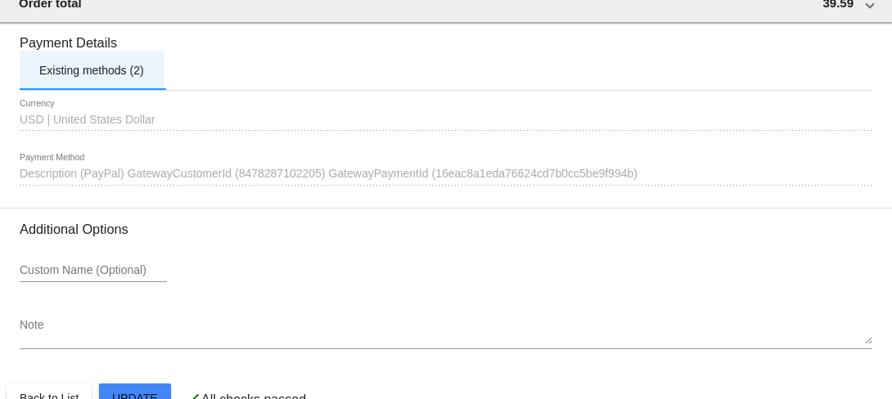
click at [126, 77] on div "Existing methods (2)" at bounding box center [91, 70] width 105 height 13
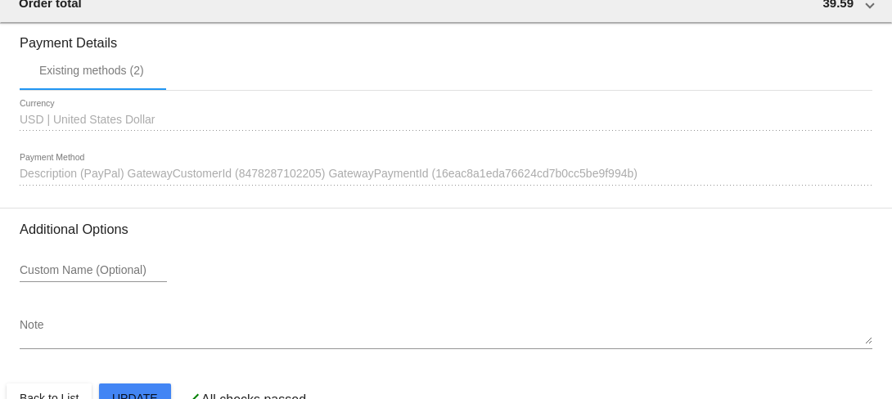
click at [117, 126] on span "USD | United States Dollar" at bounding box center [87, 119] width 135 height 13
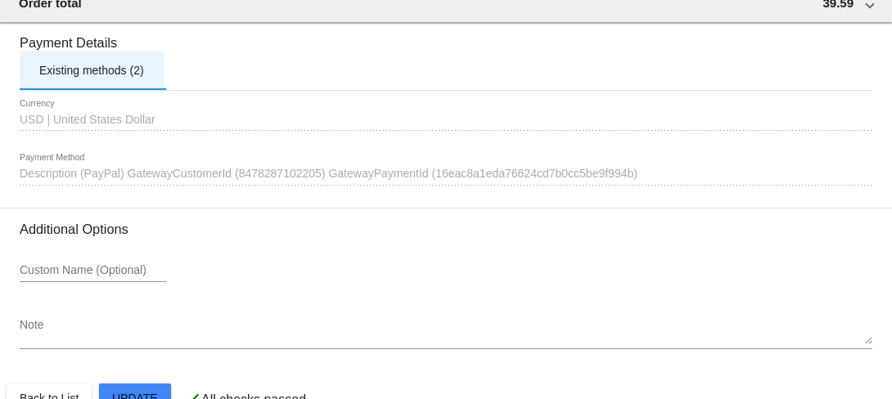
click at [85, 77] on div "Existing methods (2)" at bounding box center [91, 70] width 105 height 13
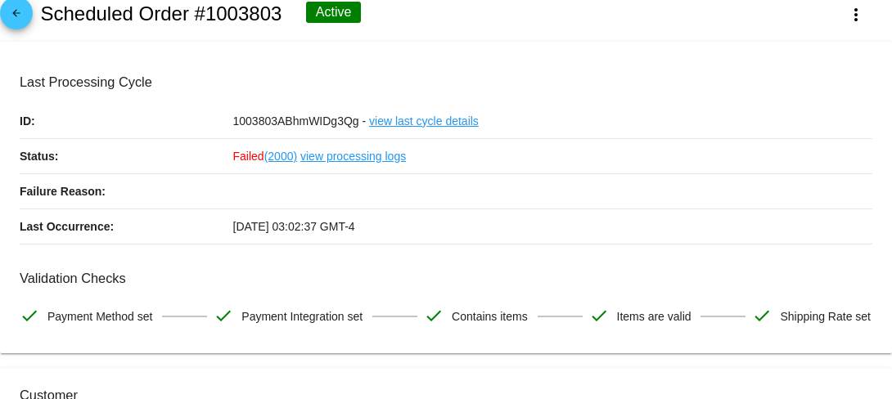
scroll to position [6, 0]
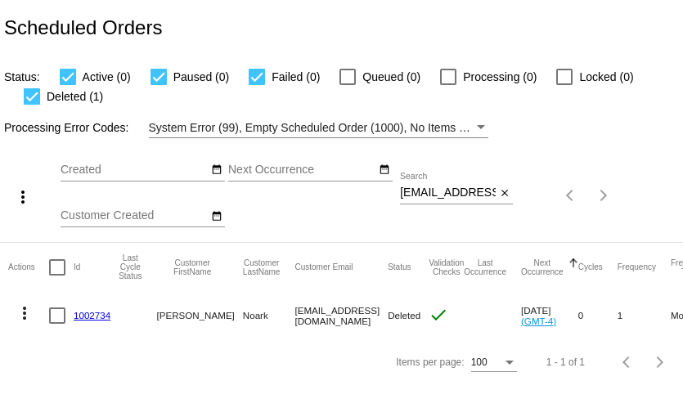
click at [438, 187] on input "[EMAIL_ADDRESS][DOMAIN_NAME]" at bounding box center [448, 193] width 96 height 13
paste input "aldenwinslow7@gmai"
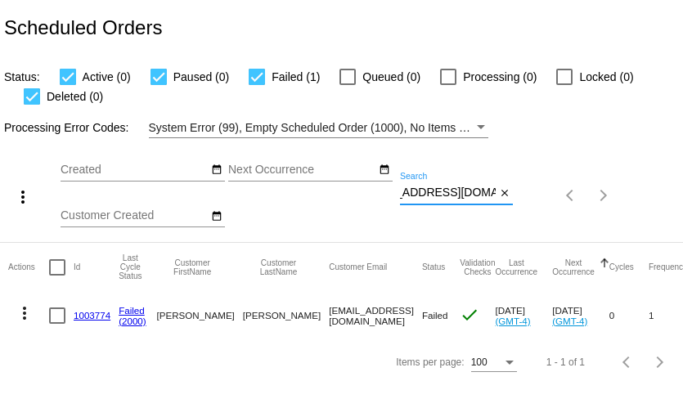
type input "aldenwinslow7@gmail.com"
click at [98, 313] on link "1003774" at bounding box center [92, 315] width 37 height 11
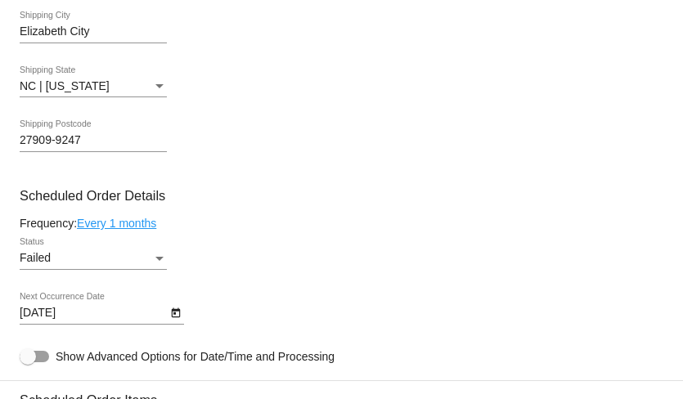
scroll to position [830, 0]
click at [119, 264] on div "Failed" at bounding box center [86, 257] width 133 height 13
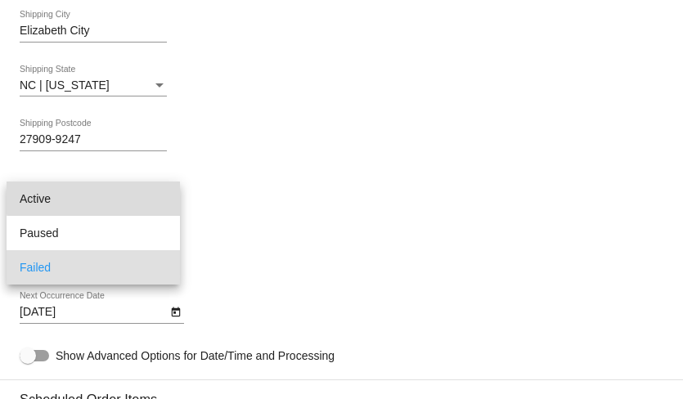
click at [125, 194] on span "Active" at bounding box center [93, 199] width 147 height 34
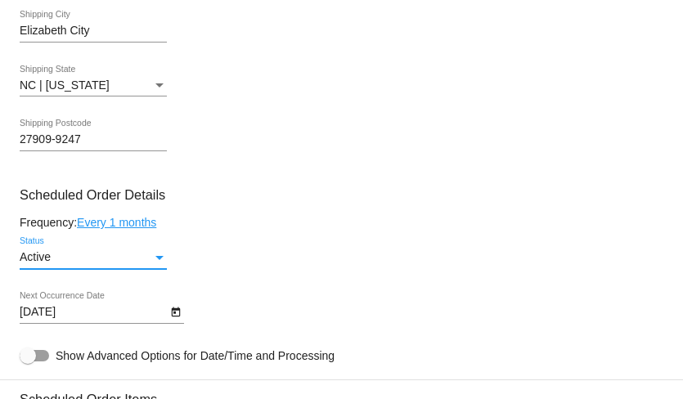
click at [149, 326] on body "arrow_back Scheduled Order #1003774 Active more_vert Last Processing Cycle ID: …" at bounding box center [341, 199] width 683 height 399
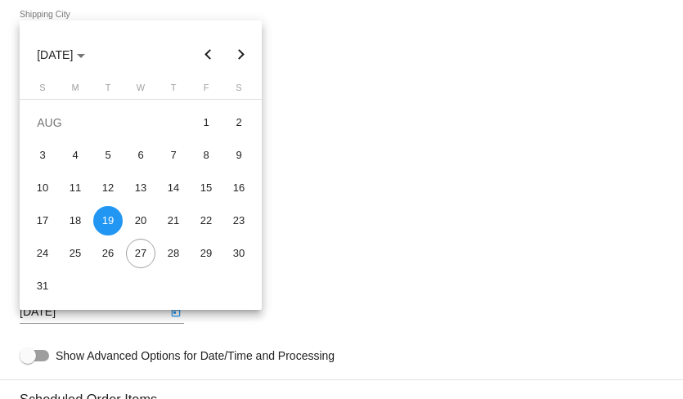
click at [245, 56] on button "Next month" at bounding box center [241, 54] width 33 height 33
click at [70, 246] on div "22" at bounding box center [75, 253] width 29 height 29
type input "9/22/2025"
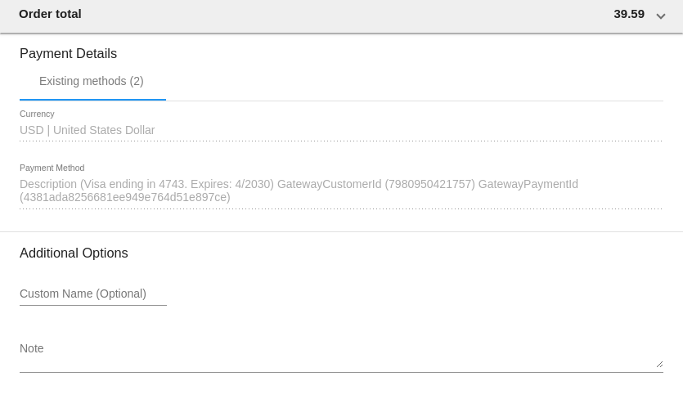
scroll to position [1680, 0]
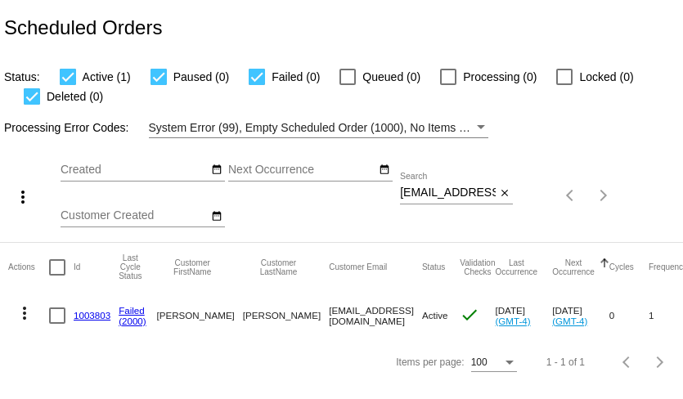
click at [448, 184] on div "[EMAIL_ADDRESS][DOMAIN_NAME] Search" at bounding box center [448, 189] width 96 height 32
click at [449, 200] on input "lavenderrose109@yahoo.com" at bounding box center [448, 193] width 96 height 13
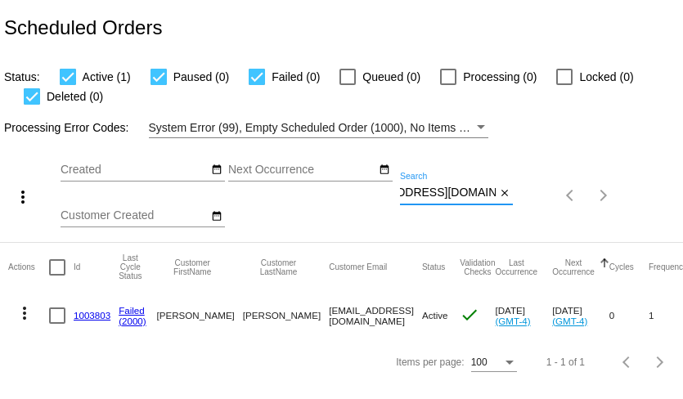
click at [449, 200] on input "lavenderrose109@yahoo.com" at bounding box center [448, 193] width 96 height 13
paste input "madison.l.frye@gmail"
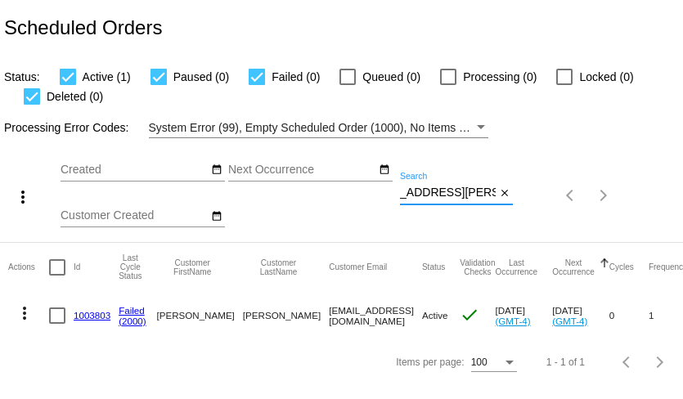
type input "madison.l.frye@gmail.com"
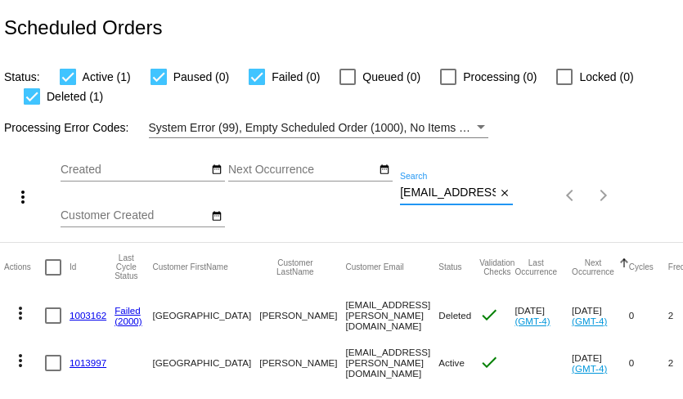
scroll to position [0, 0]
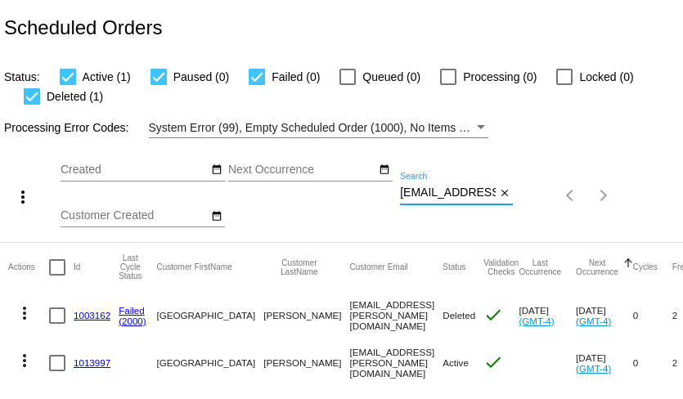
click at [97, 365] on link "1013997" at bounding box center [92, 363] width 37 height 11
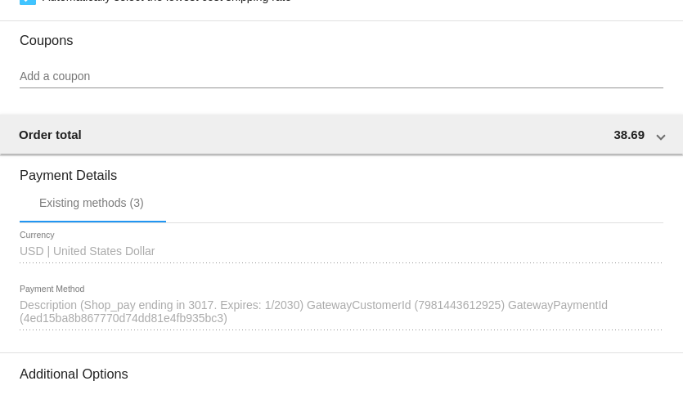
scroll to position [1302, 0]
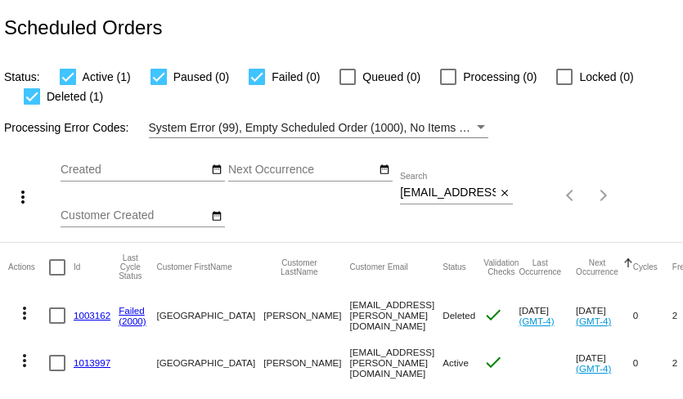
click at [466, 197] on input "[EMAIL_ADDRESS][PERSON_NAME][DOMAIN_NAME]" at bounding box center [448, 193] width 96 height 13
click at [466, 197] on input "madison.l.frye@gmail.com" at bounding box center [448, 193] width 96 height 13
paste input "Lisaant62@icloud"
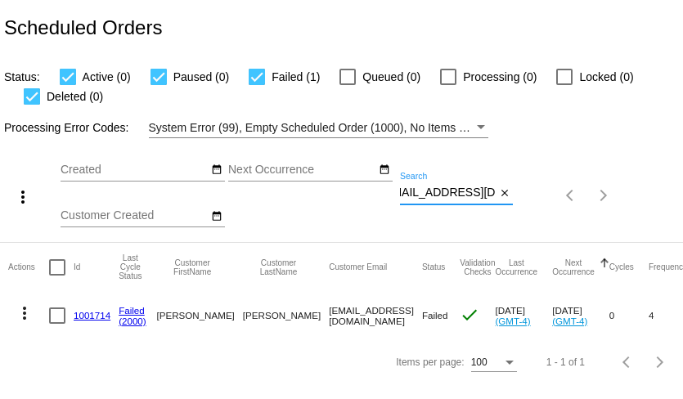
click at [25, 314] on mat-icon "more_vert" at bounding box center [25, 314] width 20 height 20
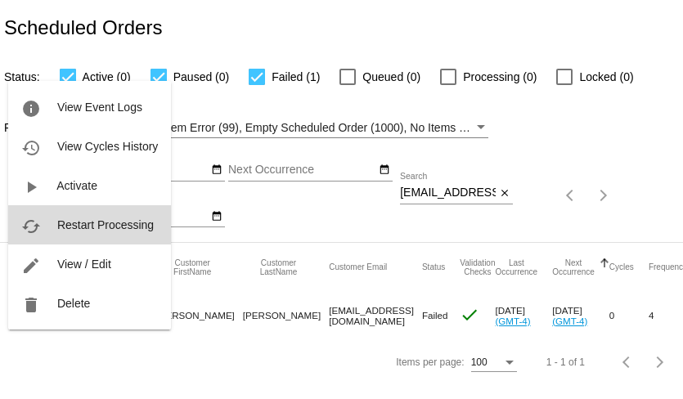
click at [79, 218] on span "Restart Processing" at bounding box center [105, 224] width 97 height 13
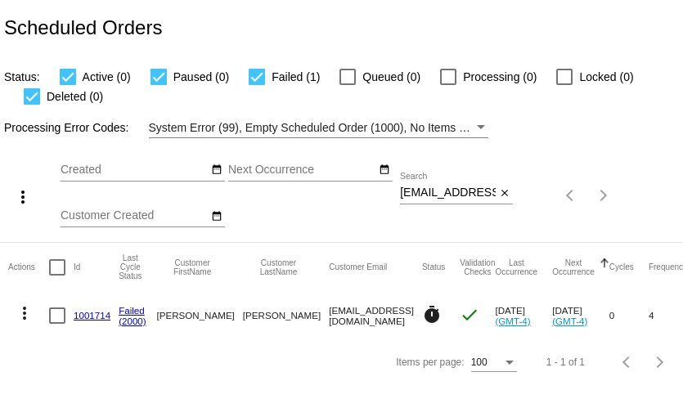
click at [436, 189] on input "Lisaant62@icloud.com" at bounding box center [448, 193] width 96 height 13
paste input "missyrob423@gmail"
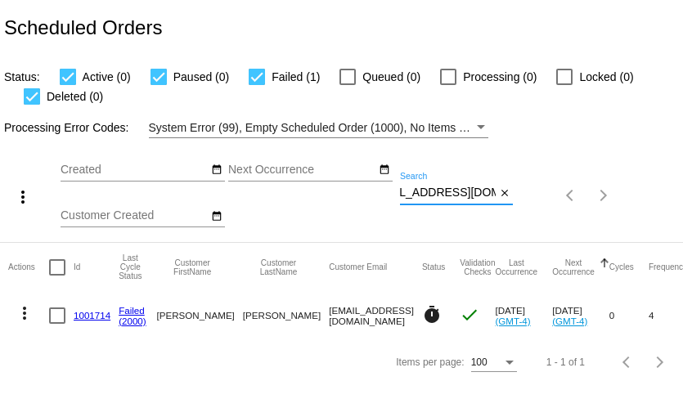
type input "missyrob423@gmail.com"
click at [28, 318] on mat-icon "more_vert" at bounding box center [25, 314] width 20 height 20
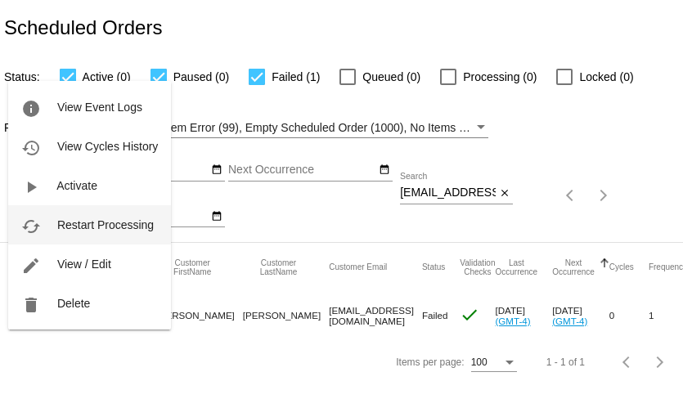
click at [98, 228] on span "Restart Processing" at bounding box center [105, 224] width 97 height 13
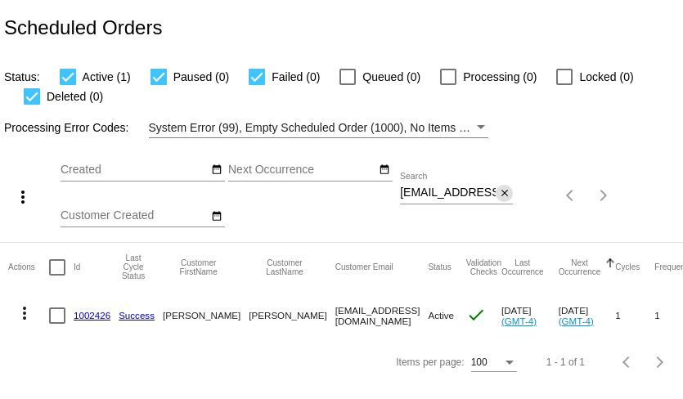
click at [506, 196] on mat-icon "close" at bounding box center [504, 193] width 11 height 13
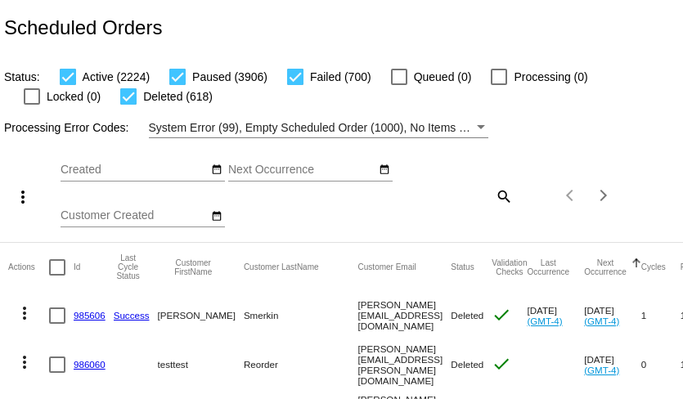
click at [495, 195] on mat-icon "search" at bounding box center [503, 195] width 20 height 25
click at [478, 195] on input "Search" at bounding box center [456, 193] width 113 height 13
paste input "[EMAIL_ADDRESS][DOMAIN_NAME]"
type input "[EMAIL_ADDRESS][DOMAIN_NAME]"
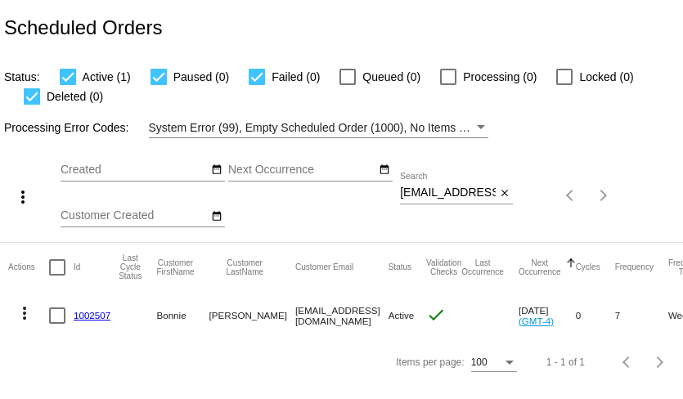
click at [97, 316] on link "1002507" at bounding box center [92, 315] width 37 height 11
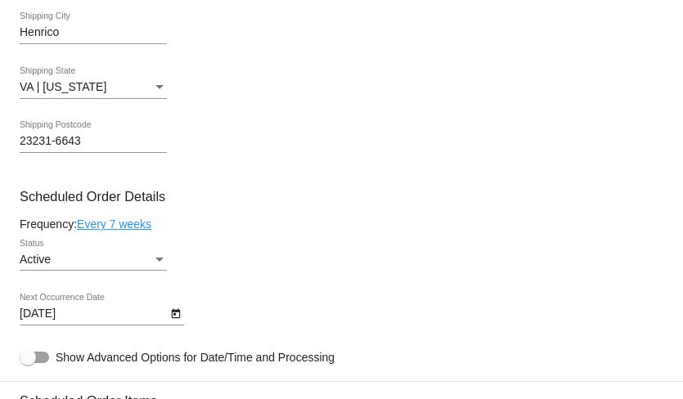
scroll to position [649, 0]
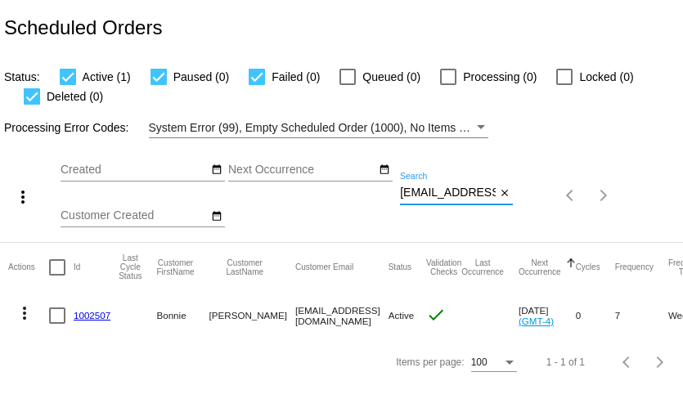
click at [466, 196] on input "[EMAIL_ADDRESS][DOMAIN_NAME]" at bounding box center [448, 193] width 96 height 13
paste input "dilallojo36@gmai"
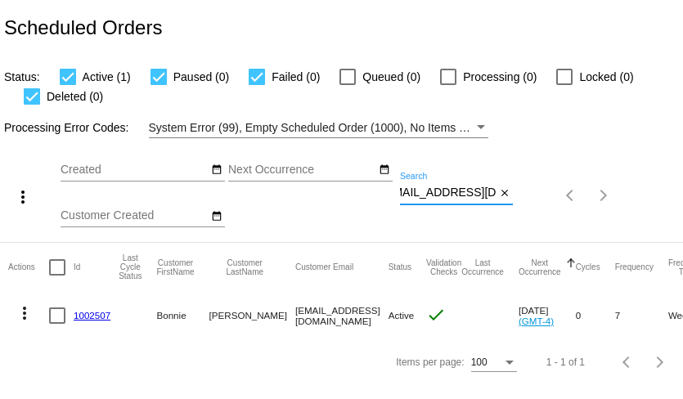
type input "[EMAIL_ADDRESS][DOMAIN_NAME]"
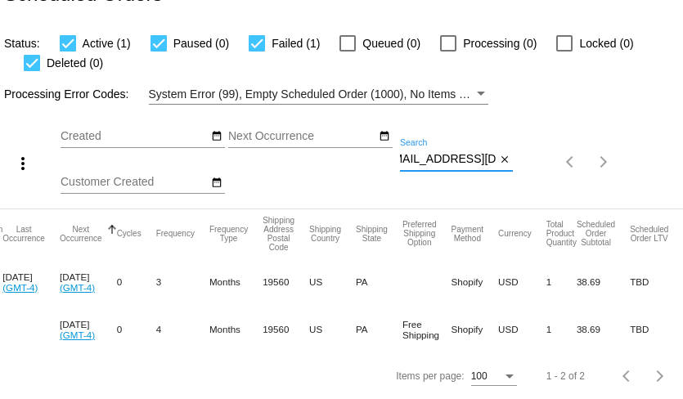
scroll to position [0, 0]
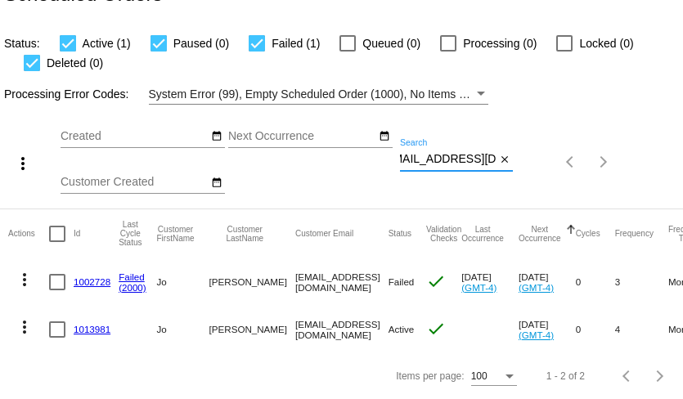
click at [30, 285] on mat-icon "more_vert" at bounding box center [25, 280] width 20 height 20
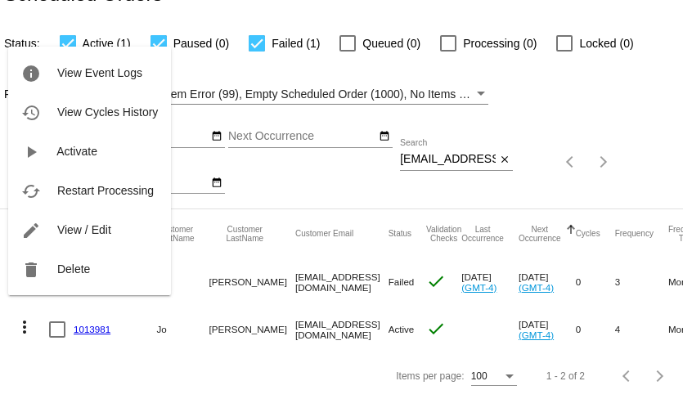
click at [25, 324] on div at bounding box center [341, 199] width 683 height 399
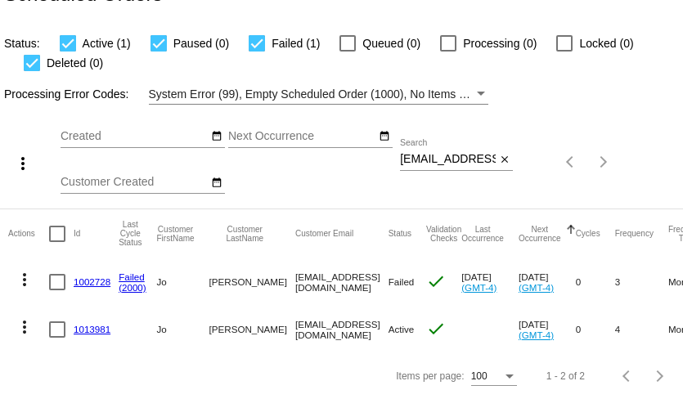
click at [99, 332] on link "1013981" at bounding box center [92, 329] width 37 height 11
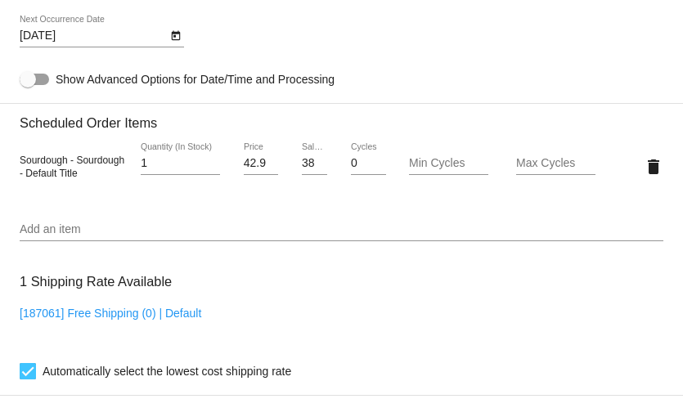
scroll to position [919, 0]
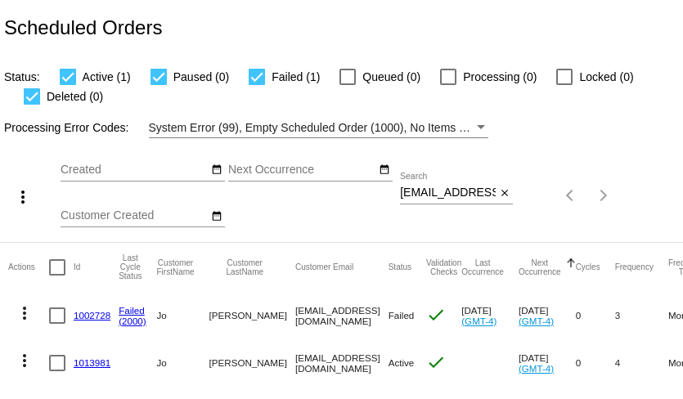
click at [88, 314] on link "1002728" at bounding box center [92, 315] width 37 height 11
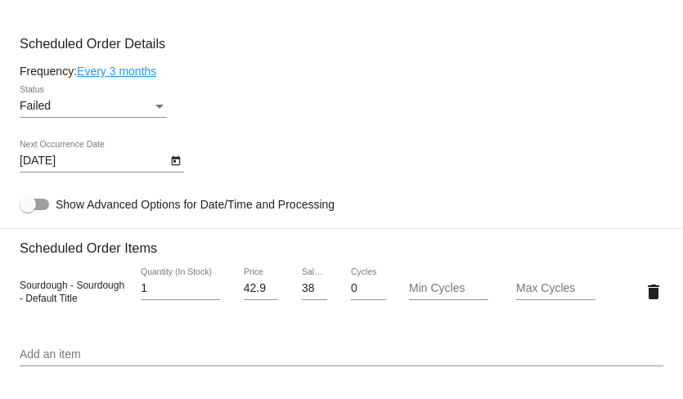
scroll to position [985, 0]
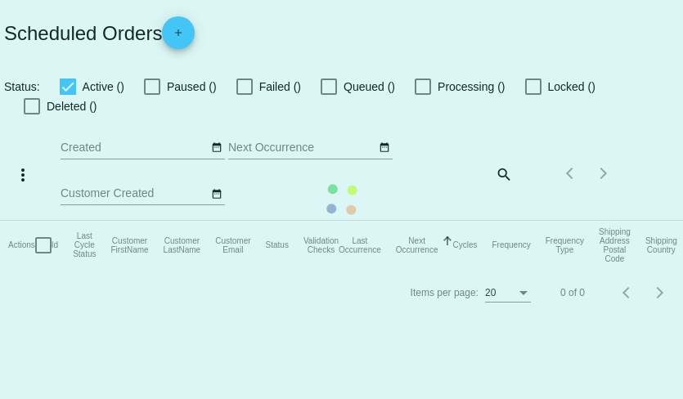
checkbox input "true"
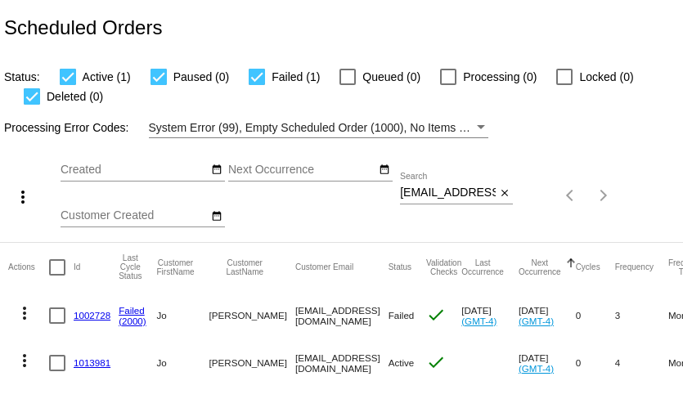
click at [434, 196] on input "[EMAIL_ADDRESS][DOMAIN_NAME]" at bounding box center [448, 193] width 96 height 13
paste input "777regina"
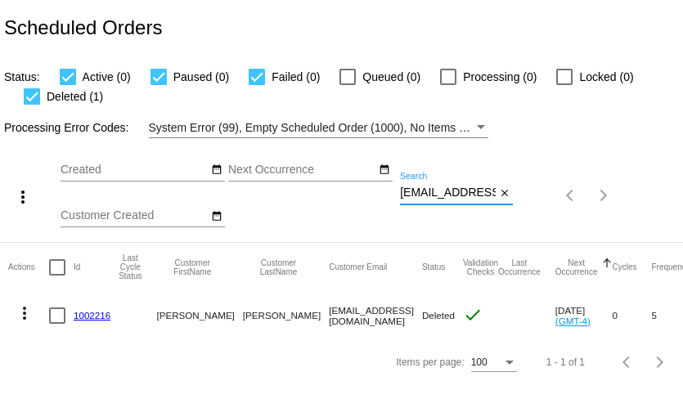
click at [435, 188] on input "777regina@gmail.com" at bounding box center [448, 193] width 96 height 13
paste input "janebfitzwilliam@icloud"
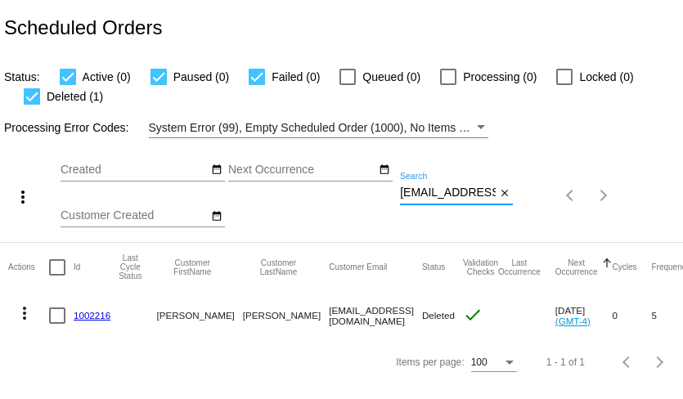
scroll to position [0, 47]
type input "janebfitzwilliam@icloud.com"
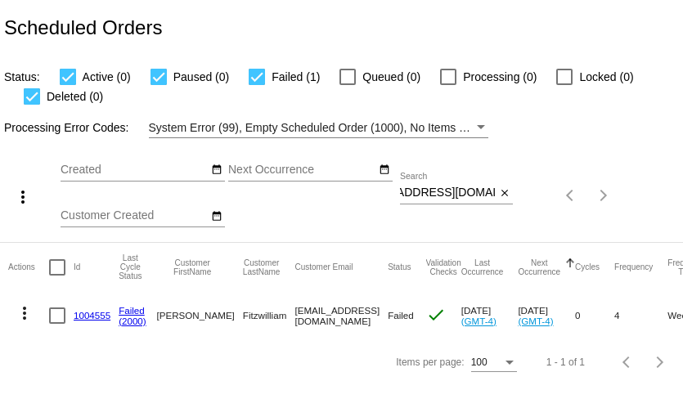
scroll to position [0, 0]
click at [97, 315] on link "1004555" at bounding box center [92, 315] width 37 height 11
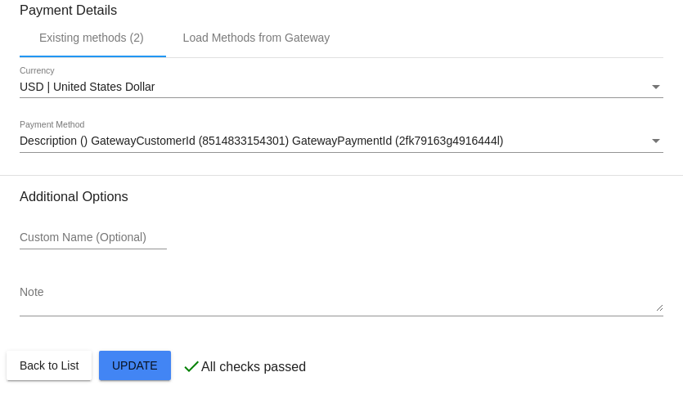
scroll to position [1679, 0]
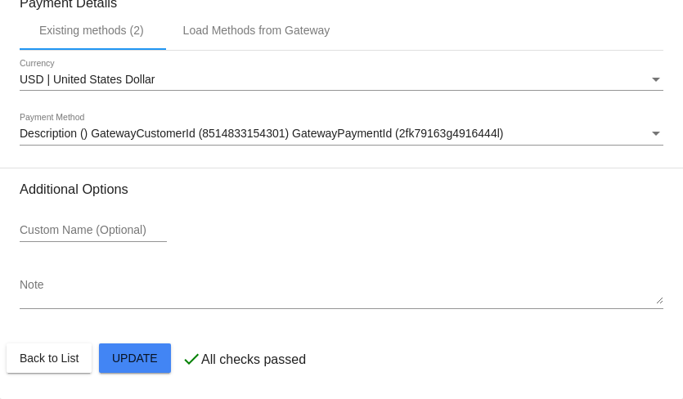
click at [305, 130] on span "Description () GatewayCustomerId (8514833154301) GatewayPaymentId (2fk79163g491…" at bounding box center [262, 133] width 484 height 13
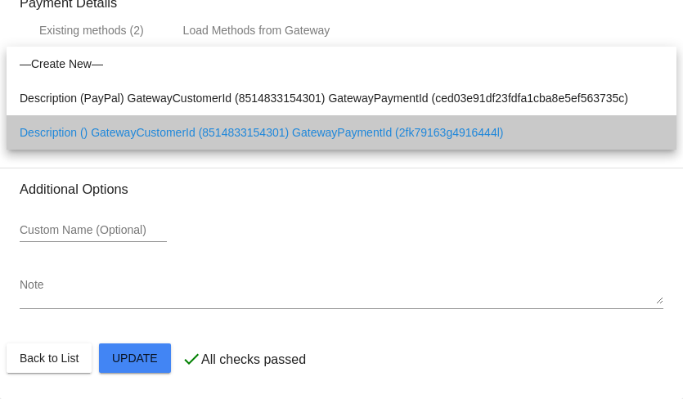
click at [305, 130] on span "Description () GatewayCustomerId (8514833154301) GatewayPaymentId (2fk79163g491…" at bounding box center [342, 132] width 644 height 34
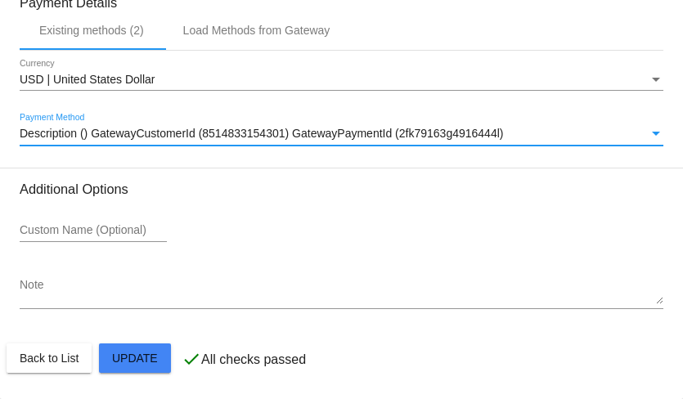
click at [305, 189] on h3 "Additional Options" at bounding box center [342, 190] width 644 height 16
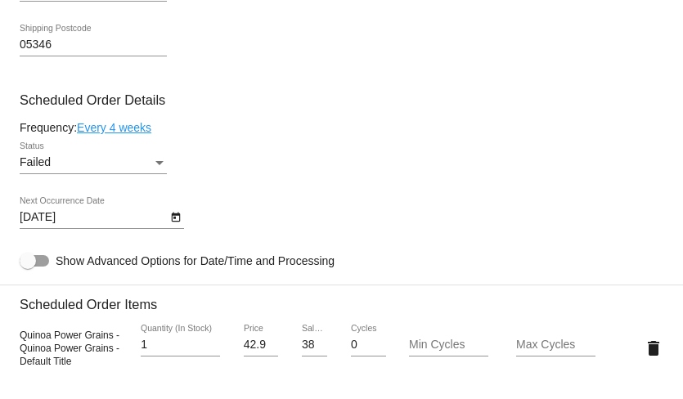
scroll to position [936, 0]
click at [136, 175] on div "Failed Status" at bounding box center [93, 159] width 147 height 32
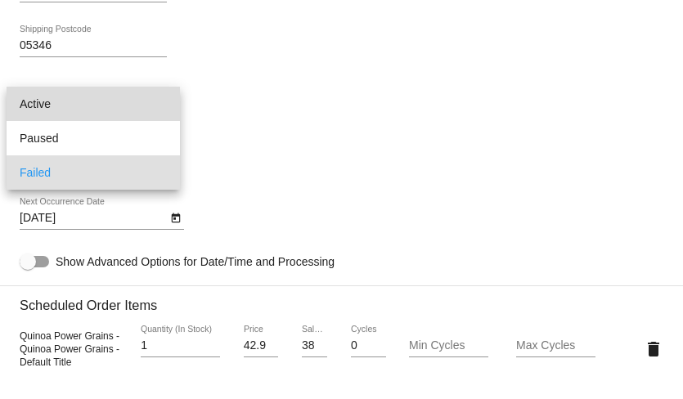
click at [133, 116] on span "Active" at bounding box center [93, 104] width 147 height 34
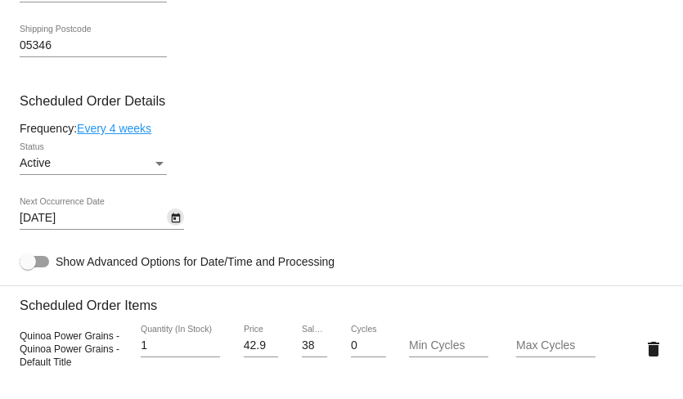
click at [173, 223] on icon "Open calendar" at bounding box center [175, 219] width 9 height 10
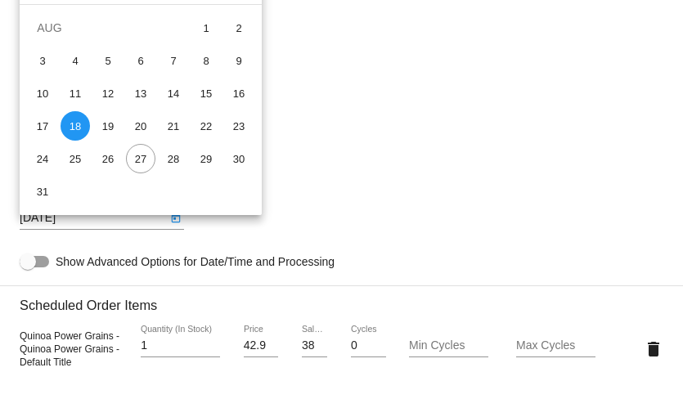
click at [350, 101] on div at bounding box center [341, 199] width 683 height 399
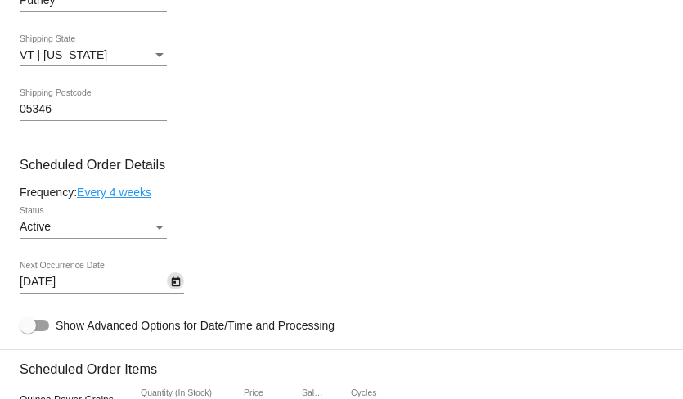
scroll to position [870, 0]
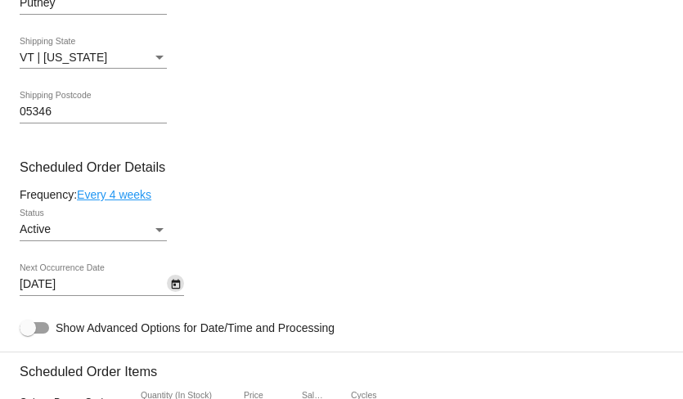
click at [178, 290] on icon "Open calendar" at bounding box center [175, 285] width 9 height 10
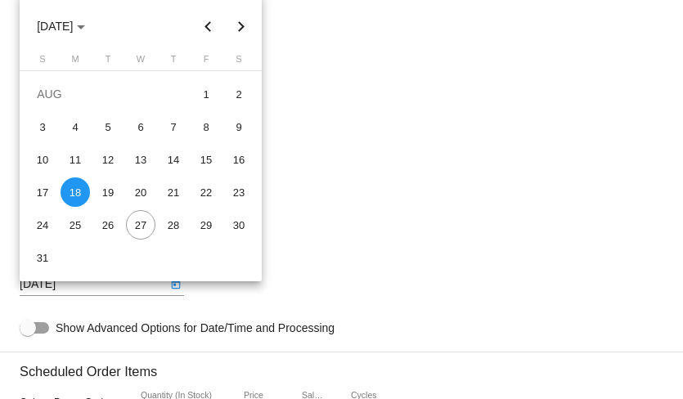
click at [241, 29] on button "Next month" at bounding box center [241, 26] width 33 height 33
click at [79, 224] on div "22" at bounding box center [75, 224] width 29 height 29
type input "9/22/2025"
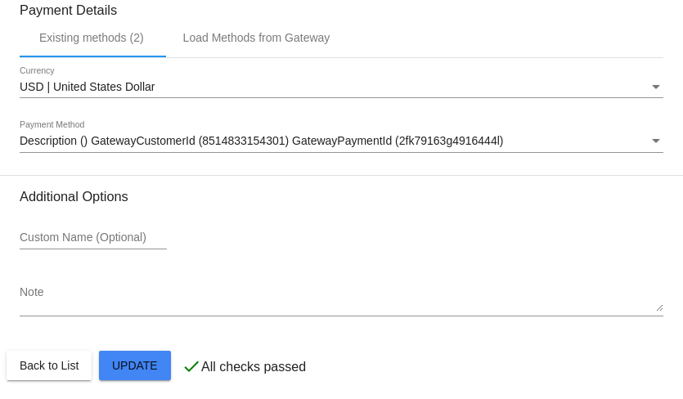
scroll to position [1679, 0]
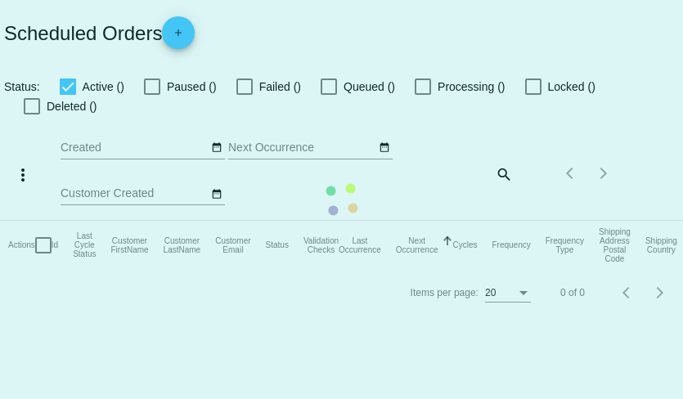
checkbox input "true"
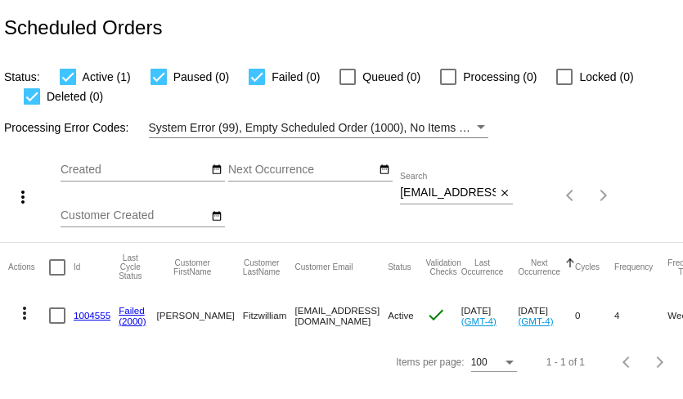
click at [469, 190] on input "janebfitzwilliam@icloud.com" at bounding box center [448, 193] width 96 height 13
paste input "ronlewis1955@gmail"
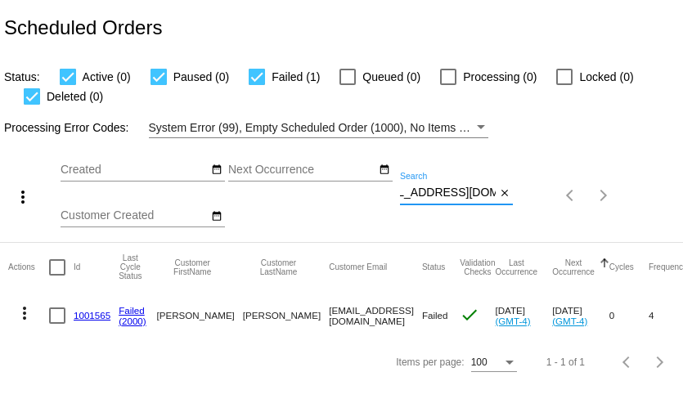
click at [24, 316] on mat-icon "more_vert" at bounding box center [25, 314] width 20 height 20
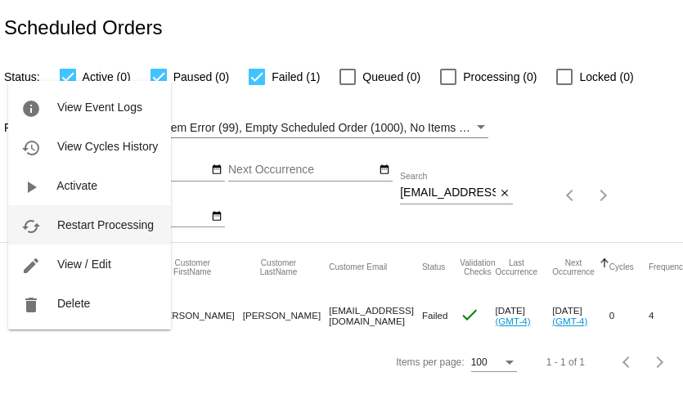
click at [101, 229] on span "Restart Processing" at bounding box center [105, 224] width 97 height 13
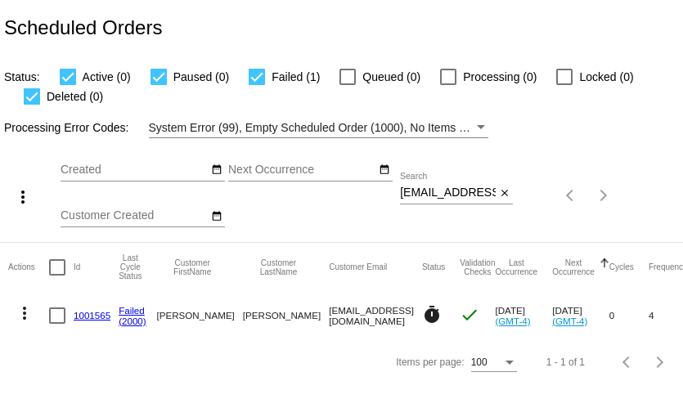
click at [454, 189] on input "ronlewis1955@gmail.com" at bounding box center [448, 193] width 96 height 13
paste input "dill2954@icloud"
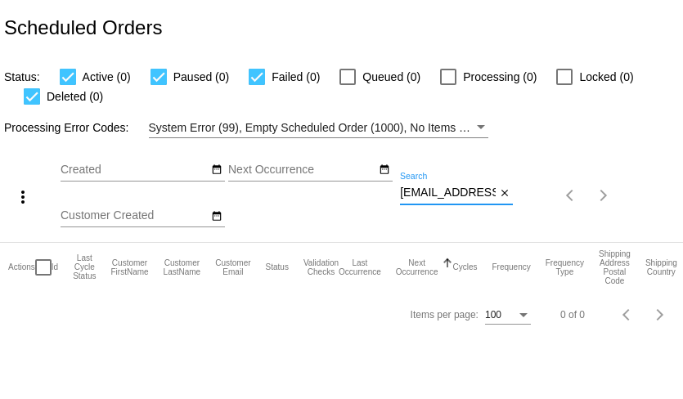
click at [443, 191] on input "dill2954@icloud.com" at bounding box center [448, 193] width 96 height 13
click at [457, 198] on input "dill2954@icloud.com" at bounding box center [448, 193] width 96 height 13
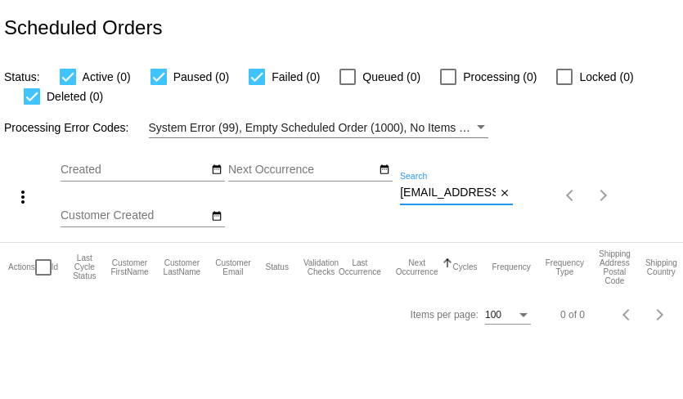
click at [457, 198] on input "dill2954@icloud.com" at bounding box center [448, 193] width 96 height 13
paste input "allojo36@gmail"
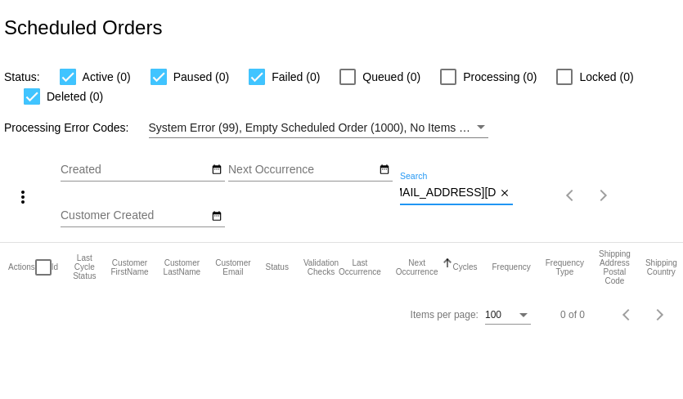
type input "[EMAIL_ADDRESS][DOMAIN_NAME]"
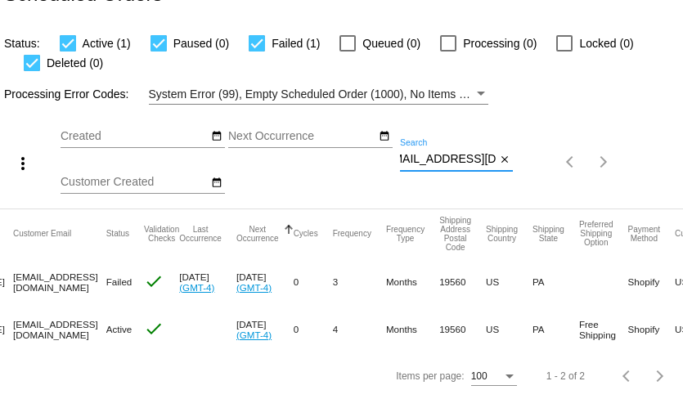
scroll to position [0, 0]
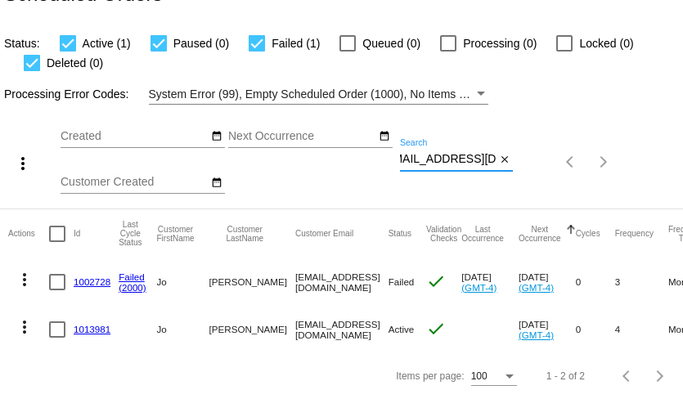
click at [83, 283] on link "1002728" at bounding box center [92, 282] width 37 height 11
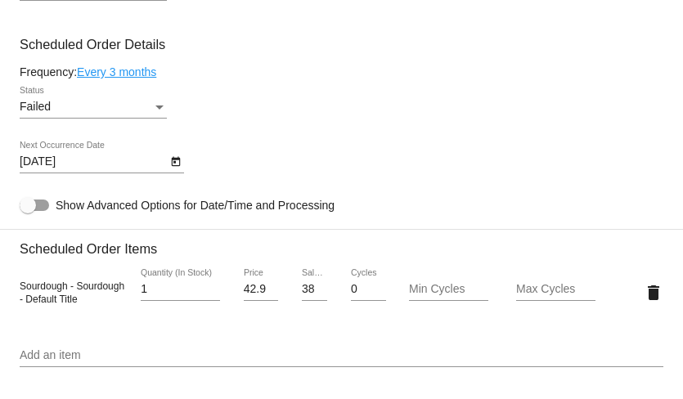
scroll to position [983, 0]
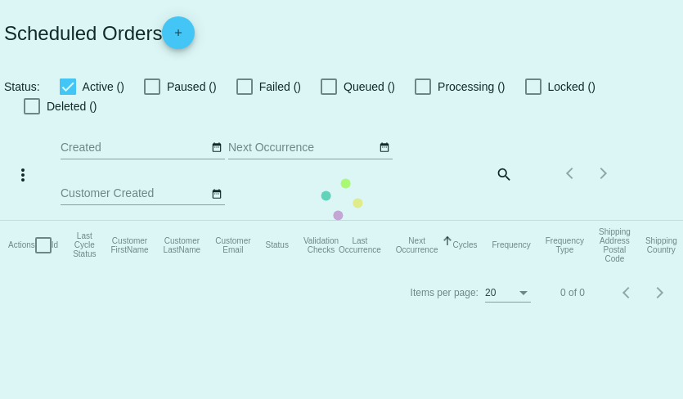
checkbox input "true"
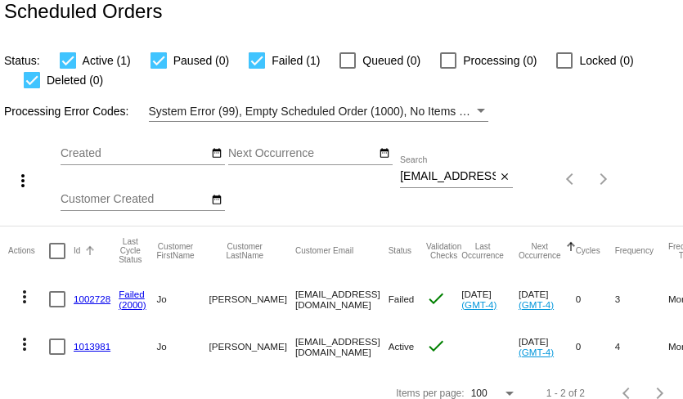
scroll to position [34, 0]
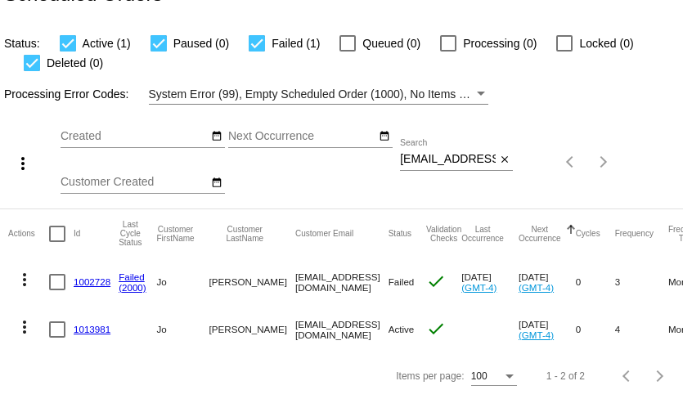
click at [82, 322] on mat-cell "1013981" at bounding box center [96, 329] width 45 height 47
click at [82, 328] on link "1013981" at bounding box center [92, 329] width 37 height 11
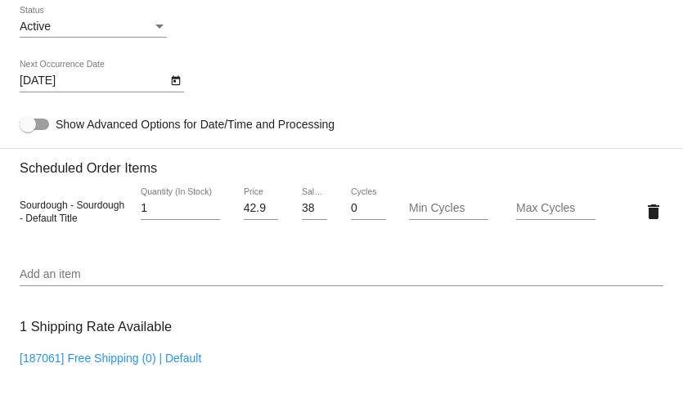
scroll to position [874, 0]
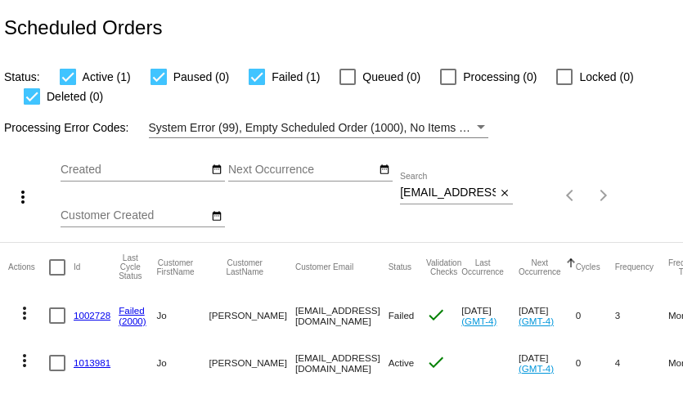
click at [83, 316] on link "1002728" at bounding box center [92, 315] width 37 height 11
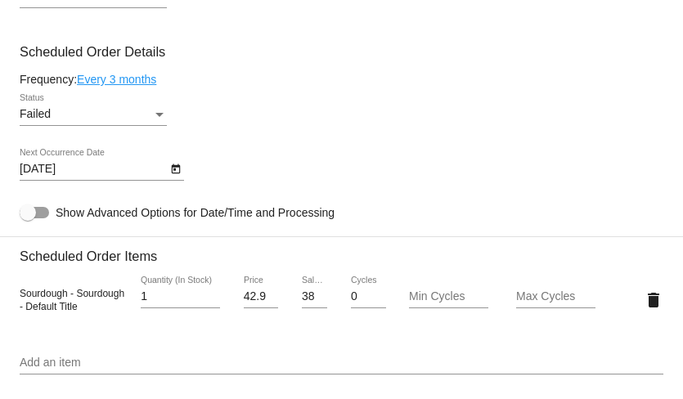
scroll to position [987, 0]
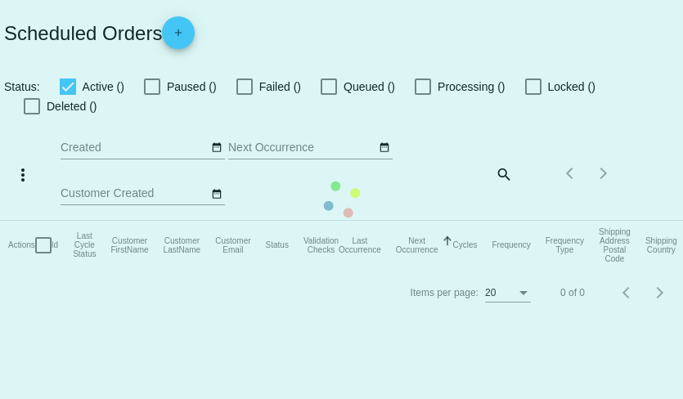
checkbox input "true"
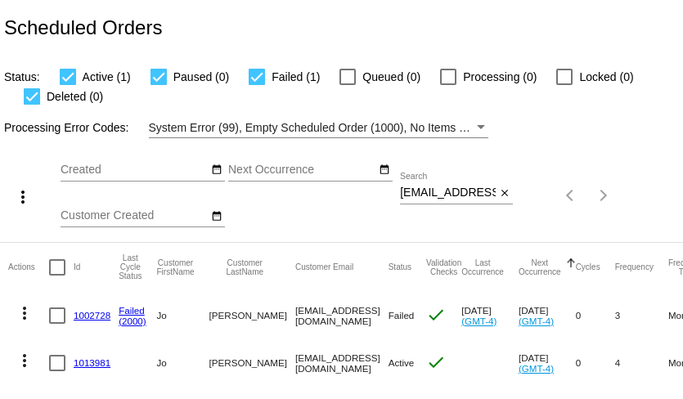
click at [26, 318] on mat-icon "more_vert" at bounding box center [25, 314] width 20 height 20
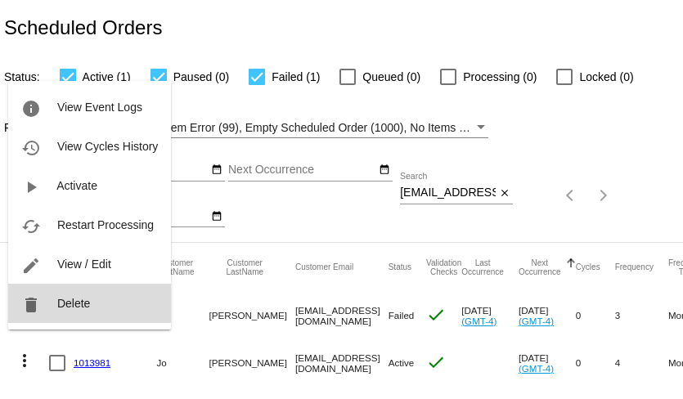
click at [59, 308] on span "Delete" at bounding box center [73, 303] width 33 height 13
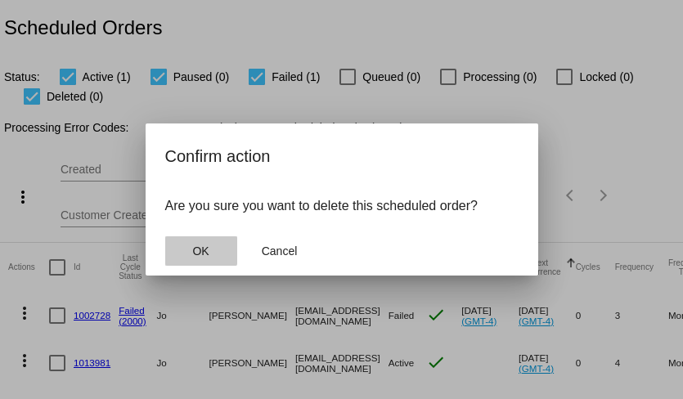
click at [195, 250] on span "OK" at bounding box center [200, 251] width 16 height 13
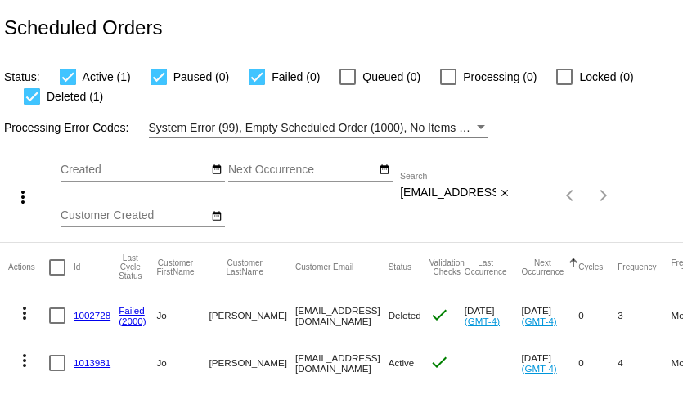
click at [424, 188] on input "[EMAIL_ADDRESS][DOMAIN_NAME]" at bounding box center [448, 193] width 96 height 13
paste input "woodelinej"
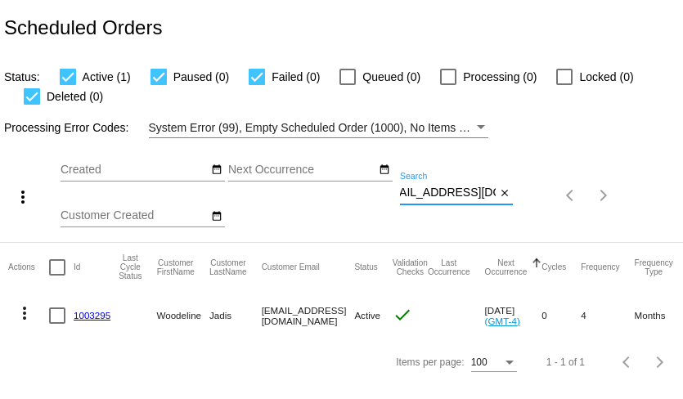
type input "[EMAIL_ADDRESS][DOMAIN_NAME]"
click at [24, 315] on mat-icon "more_vert" at bounding box center [25, 314] width 20 height 20
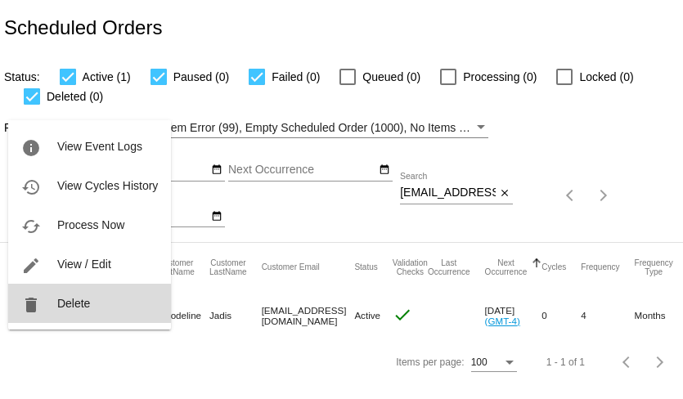
click at [56, 311] on button "delete Delete" at bounding box center [89, 303] width 163 height 39
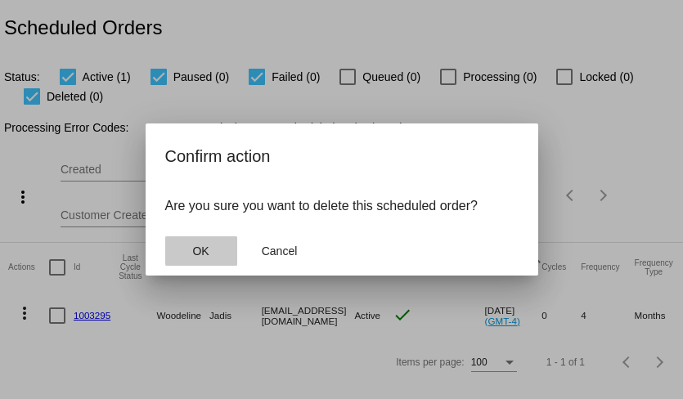
click at [193, 255] on span "OK" at bounding box center [200, 251] width 16 height 13
